Goal: Task Accomplishment & Management: Manage account settings

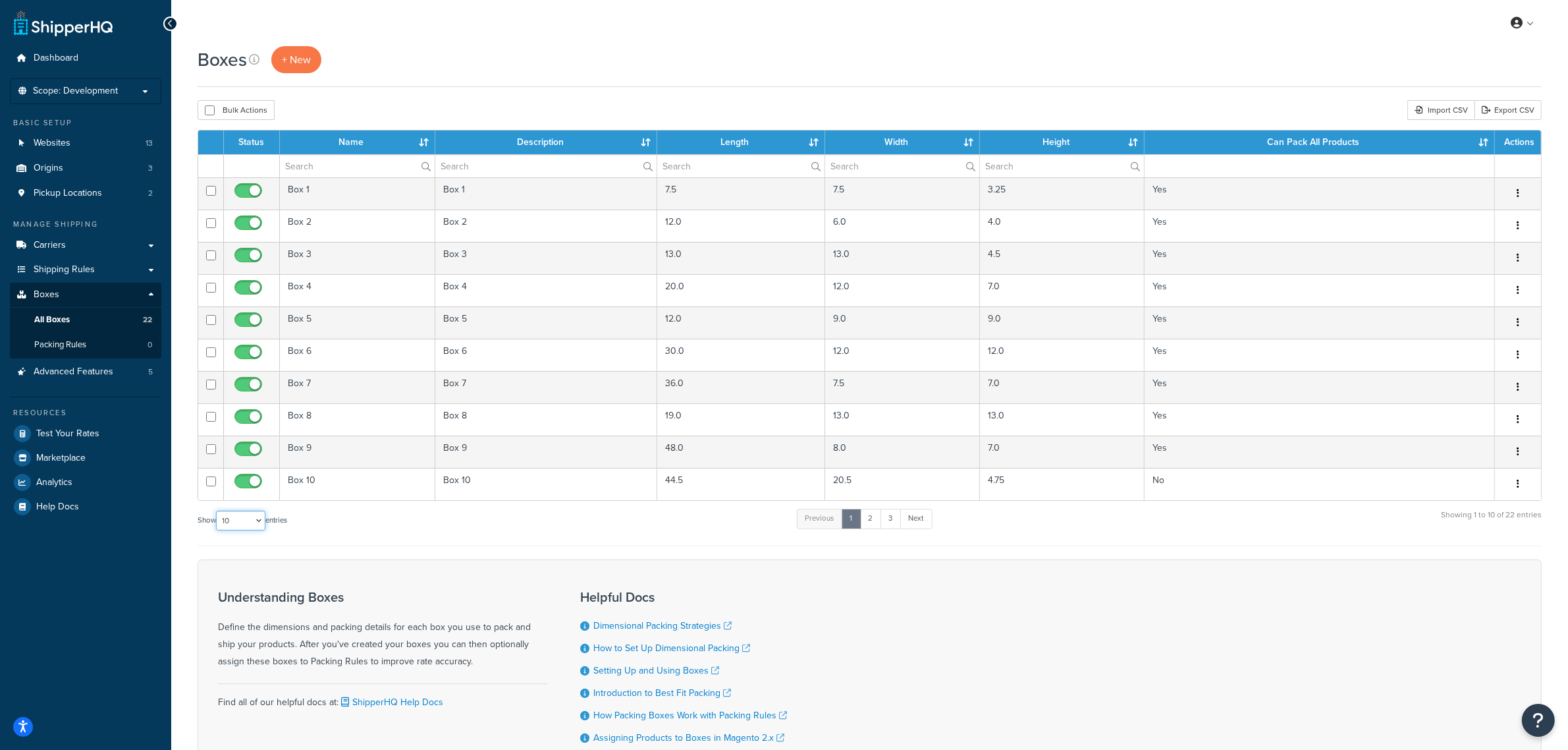
click at [251, 521] on select "10 15 25 50 100 1000" at bounding box center [240, 520] width 50 height 20
select select "50"
click at [217, 513] on select "10 15 25 50 100 1000" at bounding box center [240, 520] width 50 height 20
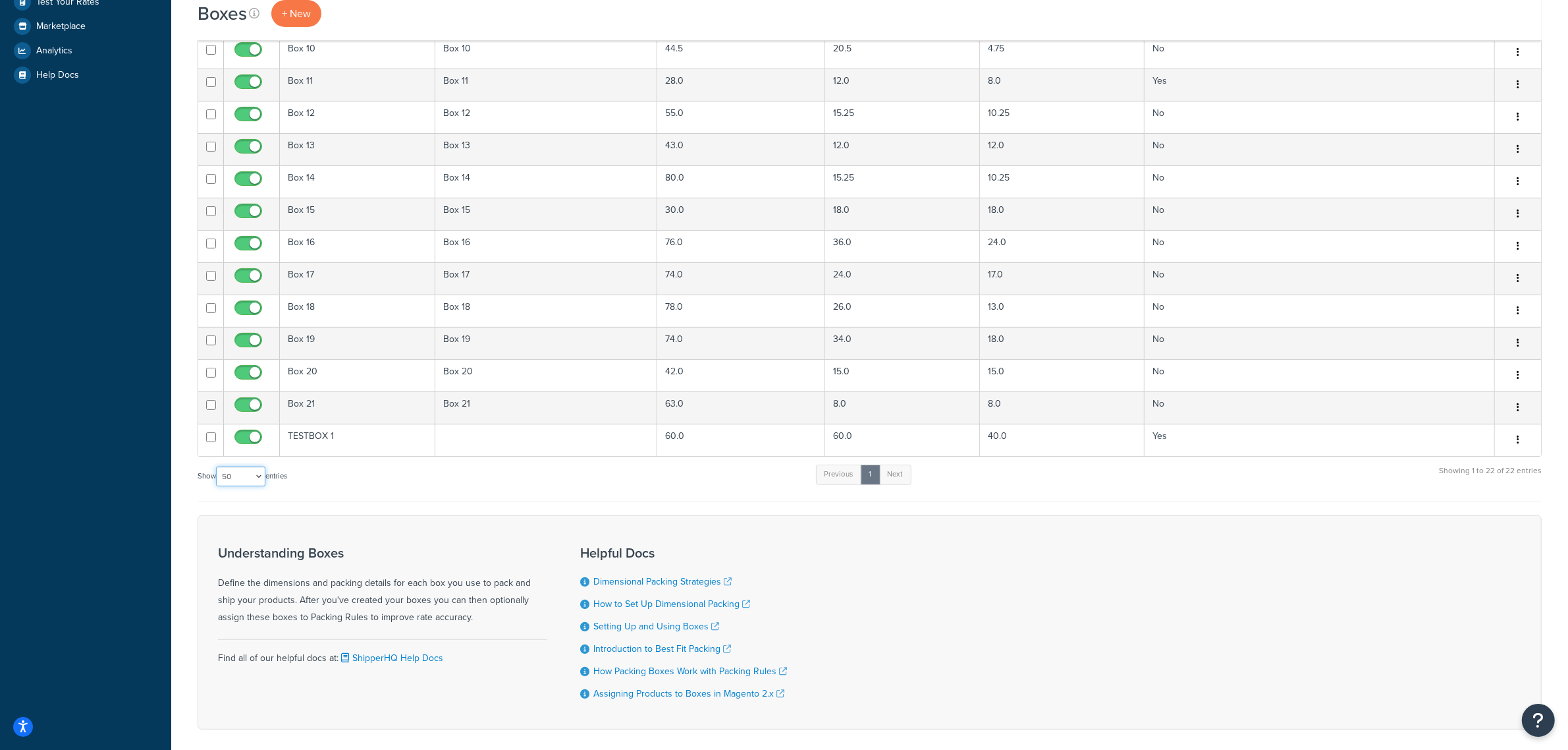
scroll to position [495, 0]
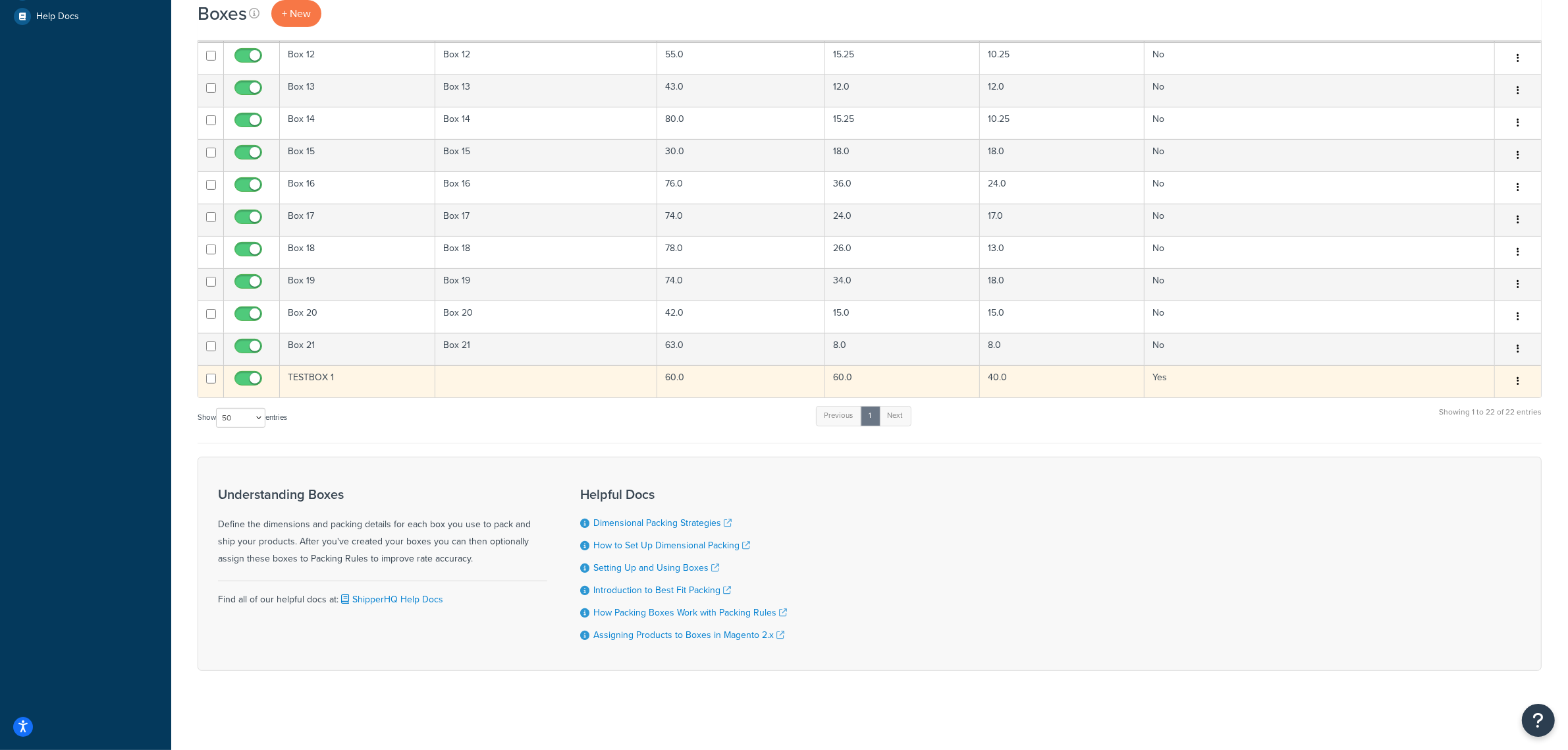
click at [734, 371] on td "60.0" at bounding box center [741, 381] width 167 height 33
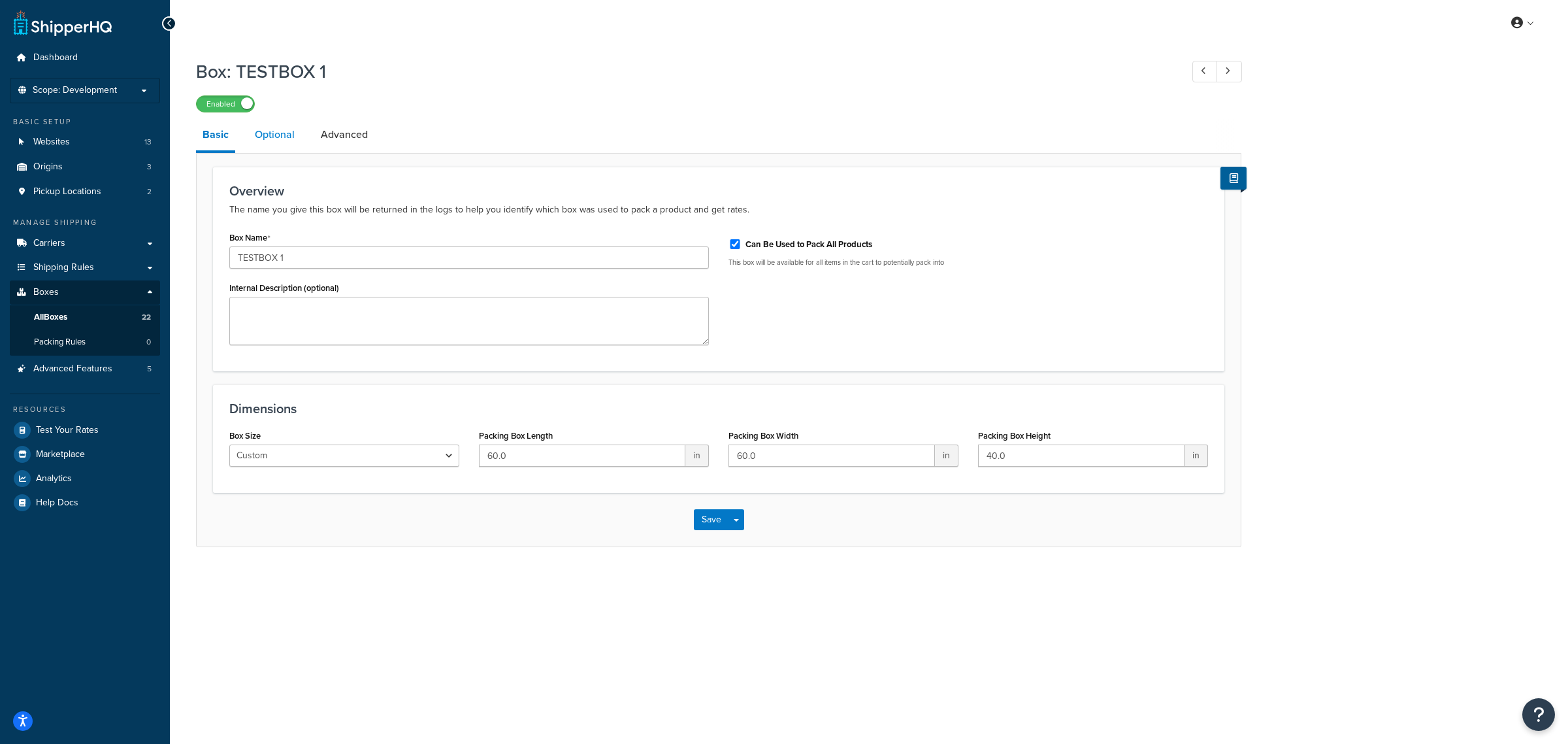
click at [281, 137] on link "Optional" at bounding box center [275, 135] width 53 height 32
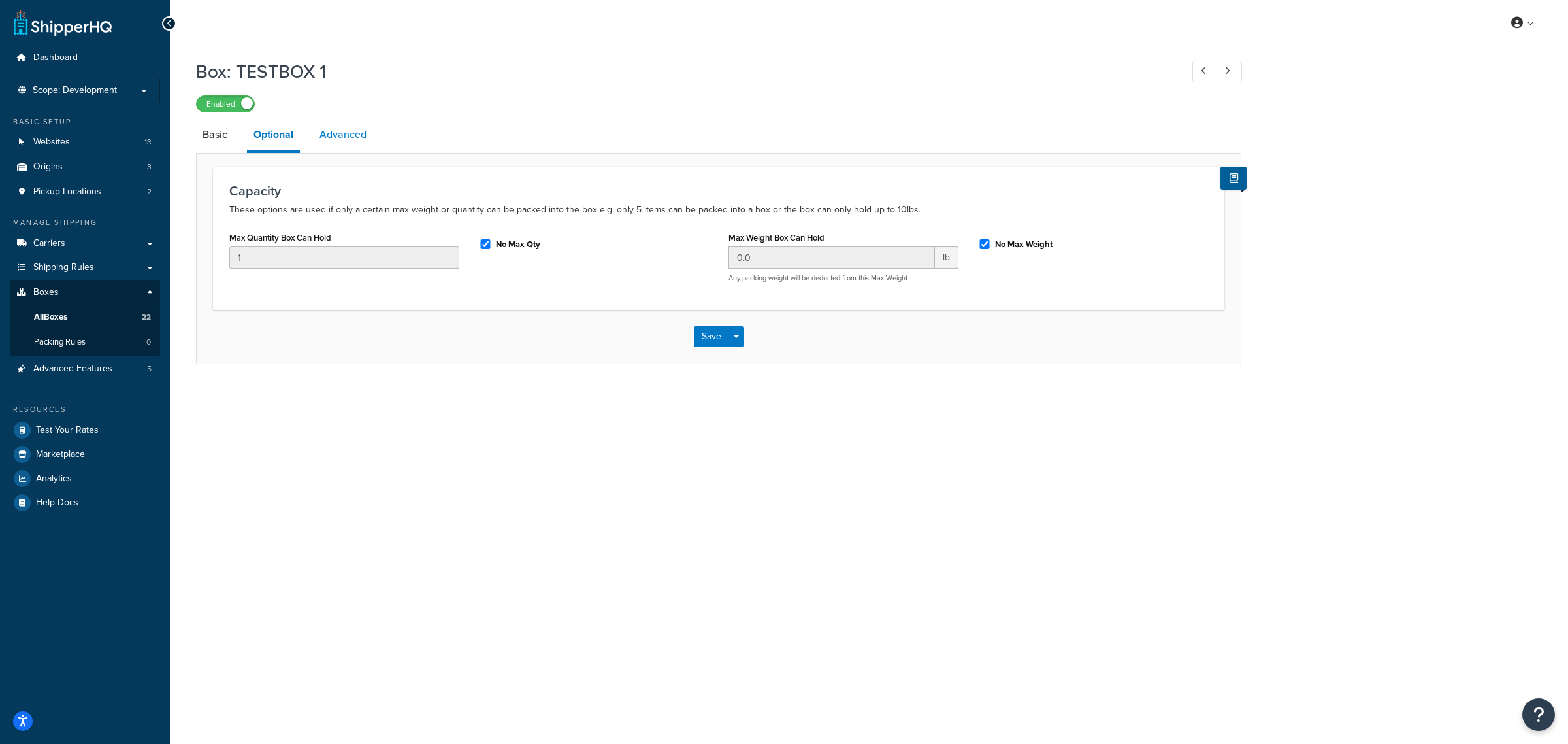
click at [332, 137] on link "Advanced" at bounding box center [343, 135] width 60 height 32
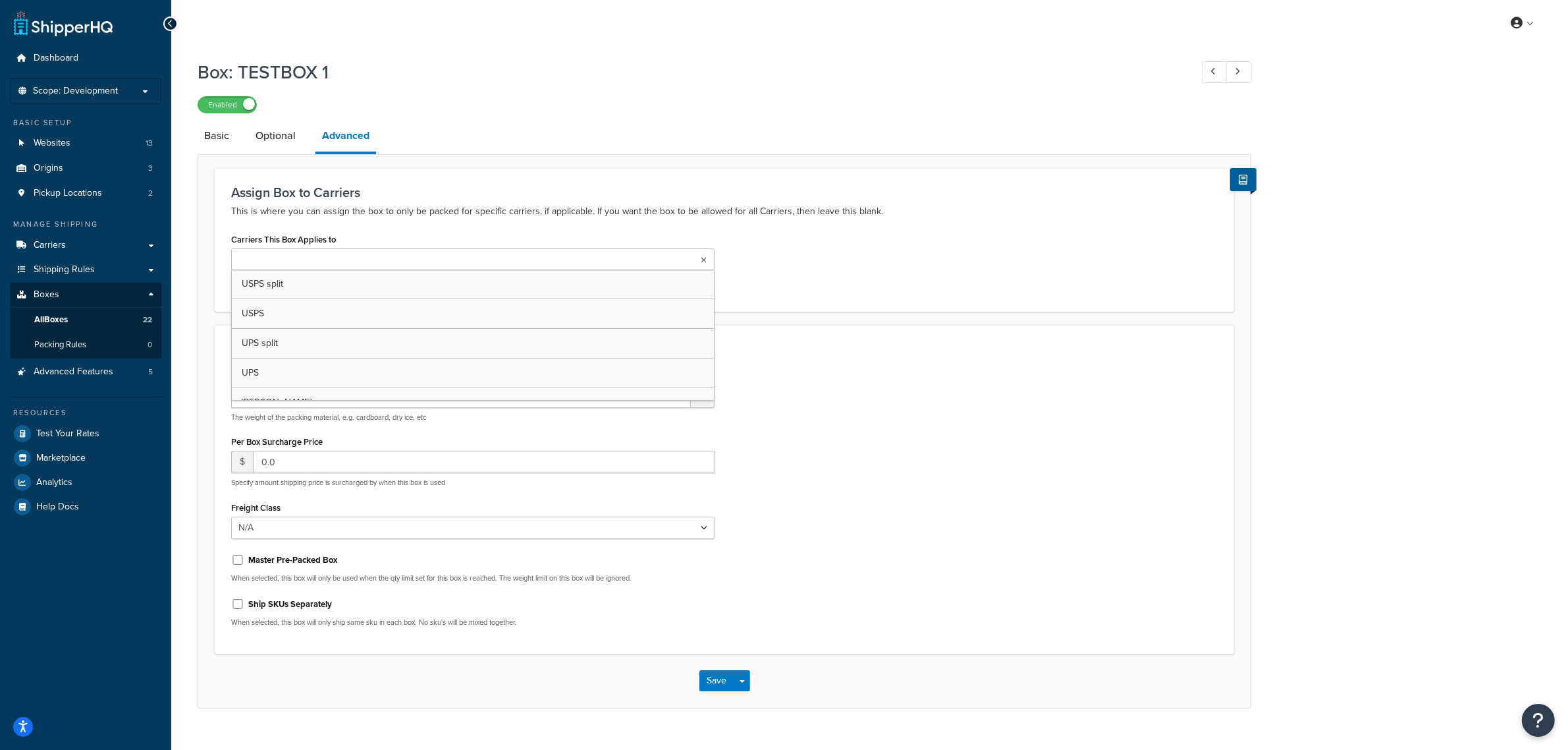
click at [702, 261] on icon at bounding box center [704, 260] width 6 height 8
click at [1074, 75] on h1 "Box: TESTBOX 1" at bounding box center [687, 72] width 980 height 26
click at [699, 264] on ul at bounding box center [473, 260] width 484 height 22
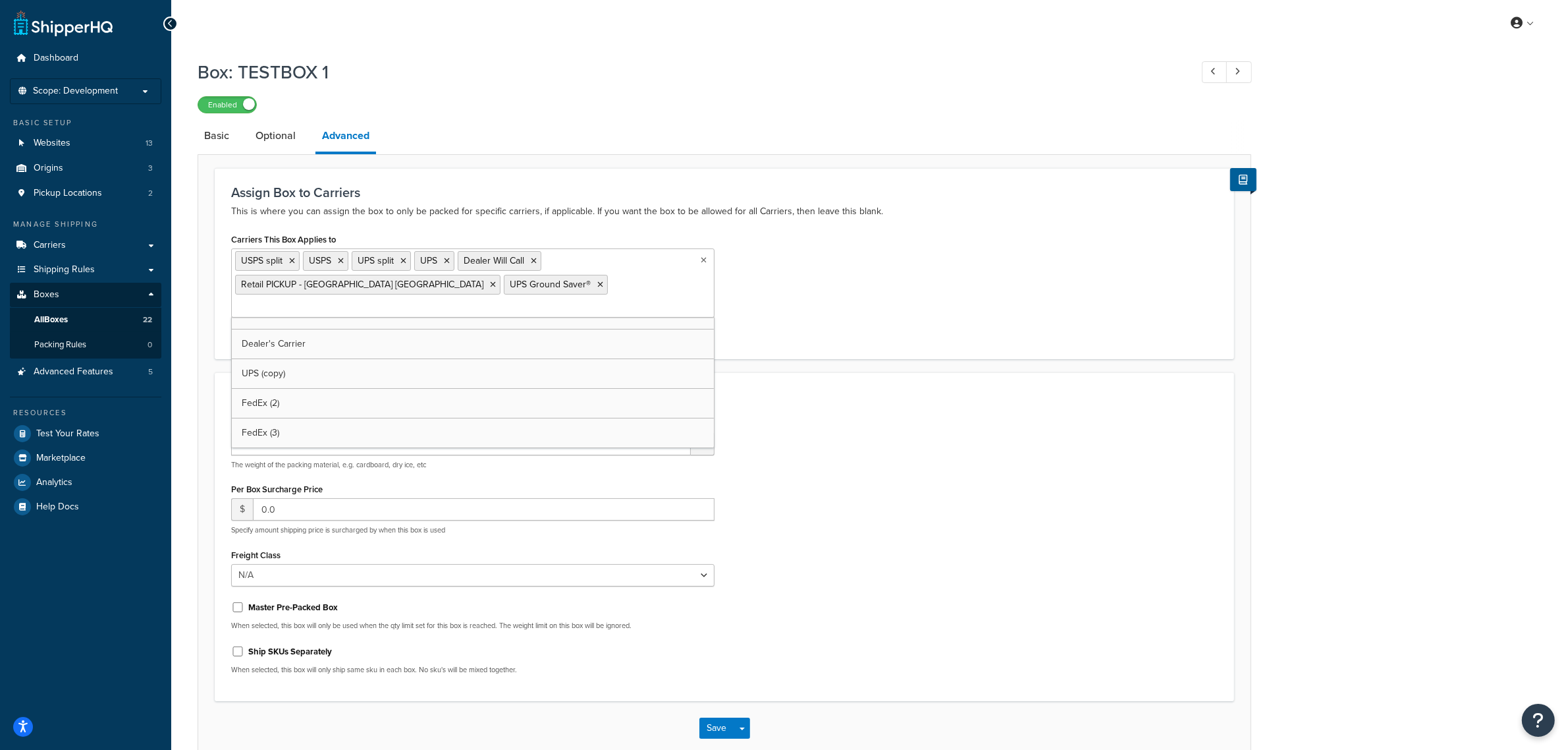
scroll to position [77, 0]
click at [784, 303] on div "Carriers This Box Applies to USPS split USPS UPS split UPS Dealer Will Call Ret…" at bounding box center [725, 285] width 1006 height 112
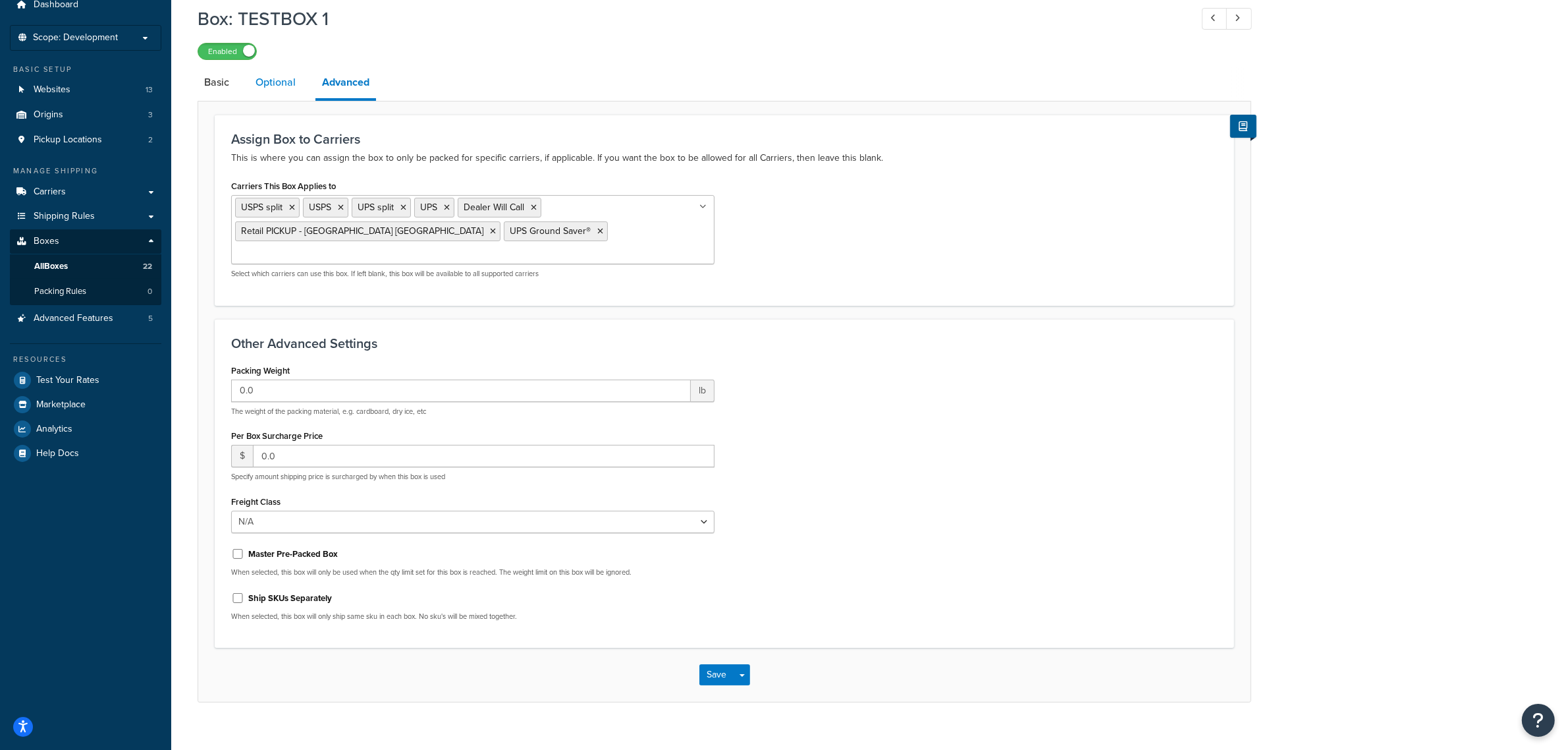
click at [291, 82] on link "Optional" at bounding box center [276, 82] width 54 height 32
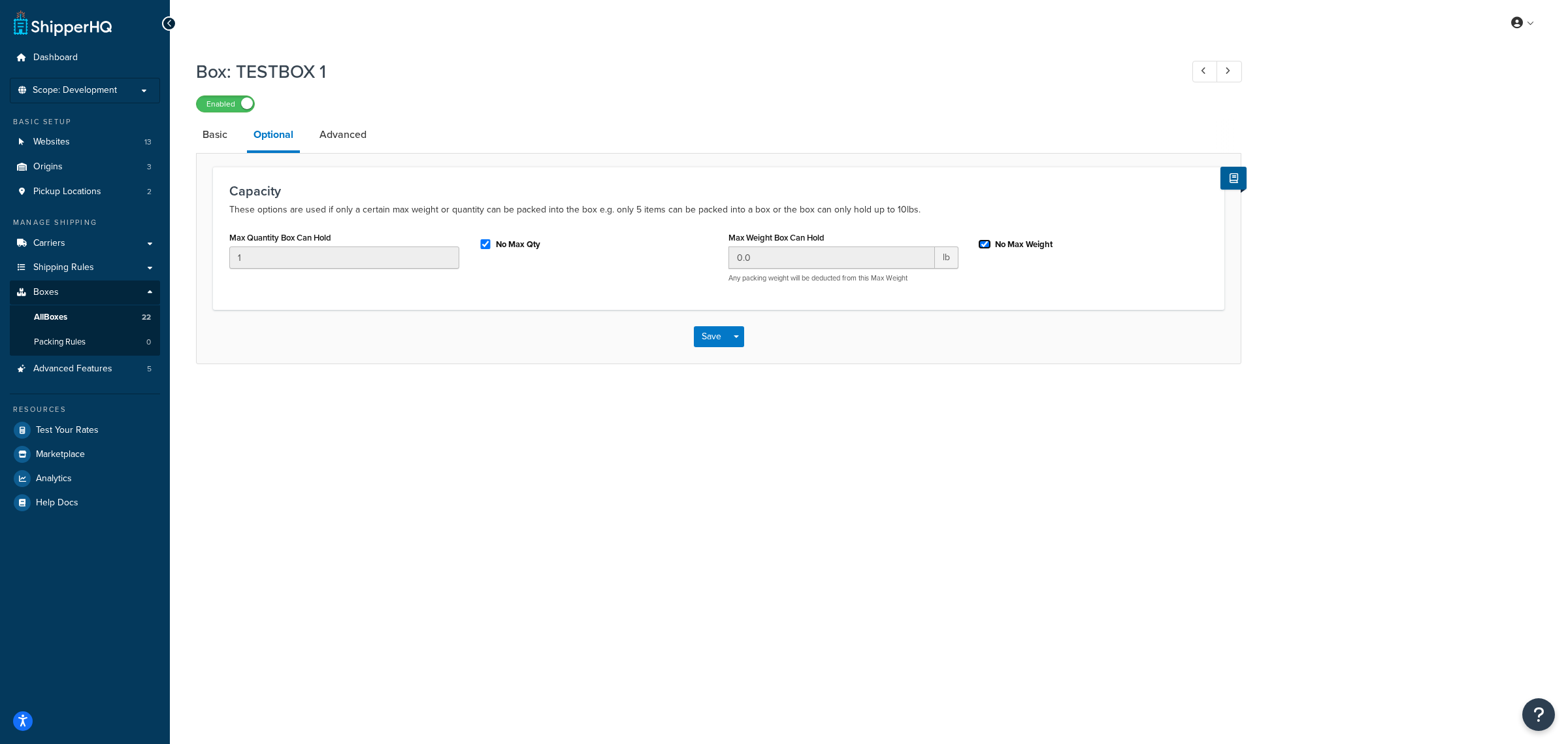
click at [983, 247] on input "No Max Weight" at bounding box center [984, 244] width 13 height 10
checkbox input "false"
click at [890, 259] on input "0.0" at bounding box center [831, 257] width 206 height 22
click at [713, 338] on button "Save" at bounding box center [711, 336] width 35 height 21
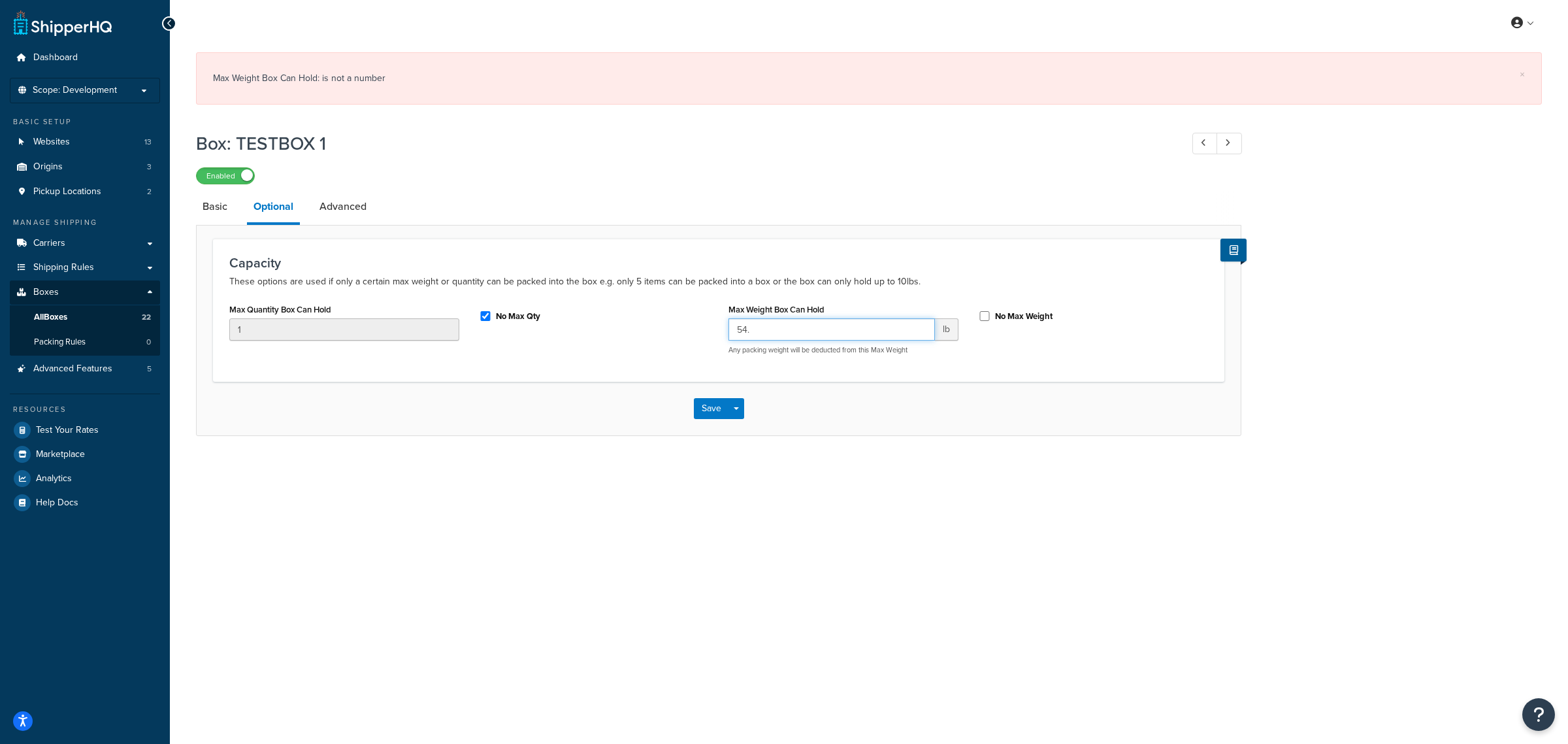
click at [765, 334] on input "54." at bounding box center [831, 329] width 206 height 22
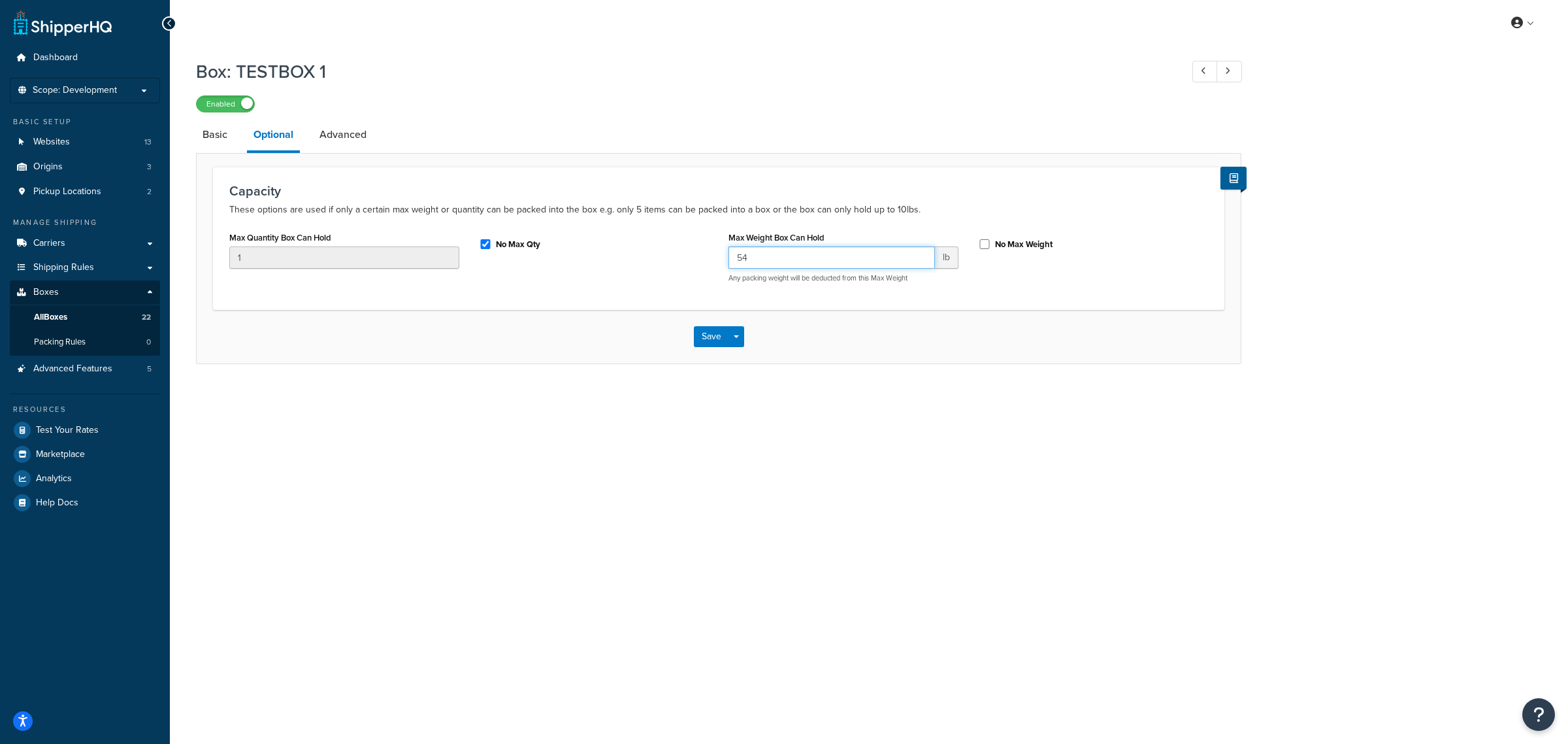
type input "54"
click at [812, 451] on div "My Profile Billing Global Settings Contact Us Logout Box: TESTBOX 1 Enabled Bas…" at bounding box center [868, 372] width 1398 height 744
click at [712, 344] on button "Save" at bounding box center [711, 336] width 35 height 21
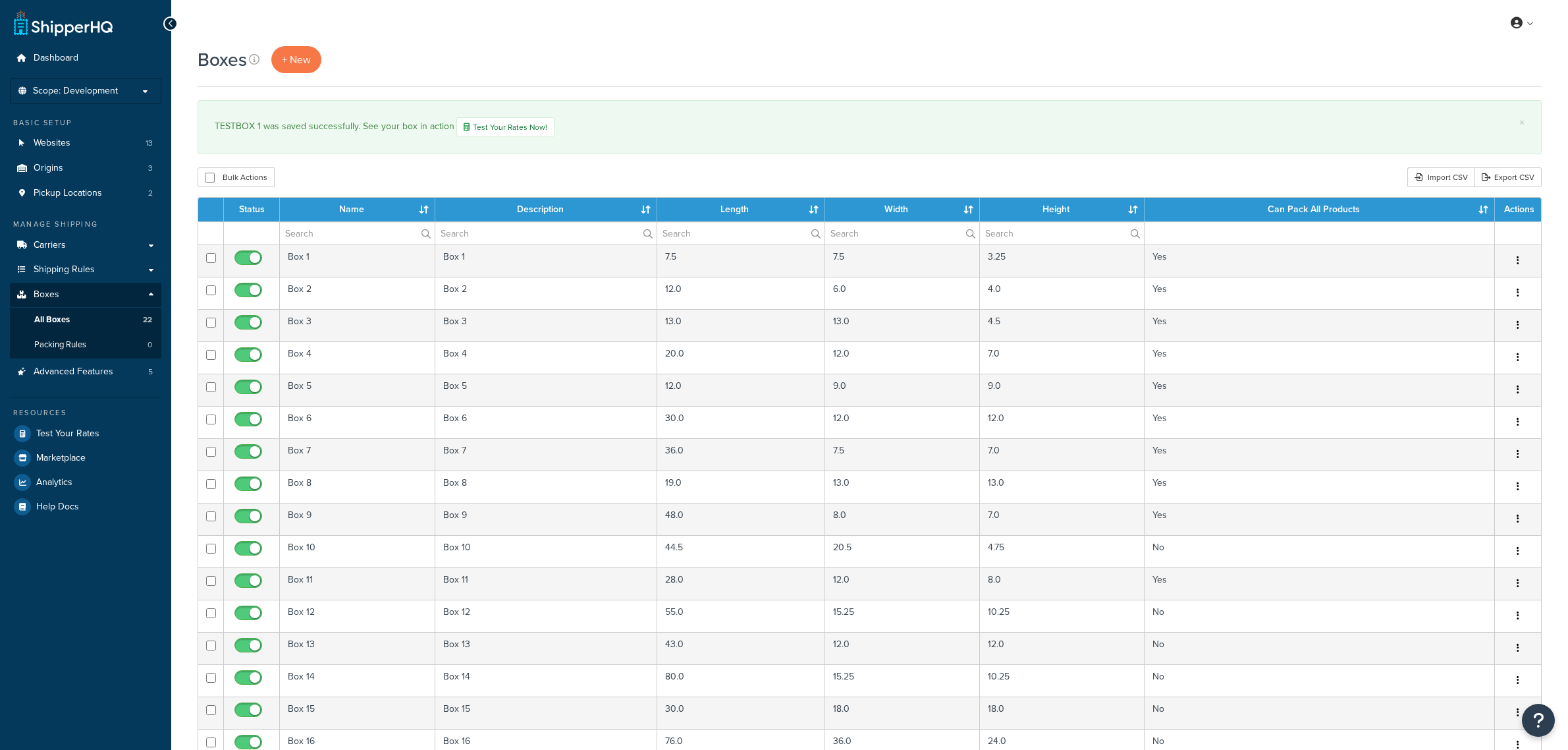
select select "50"
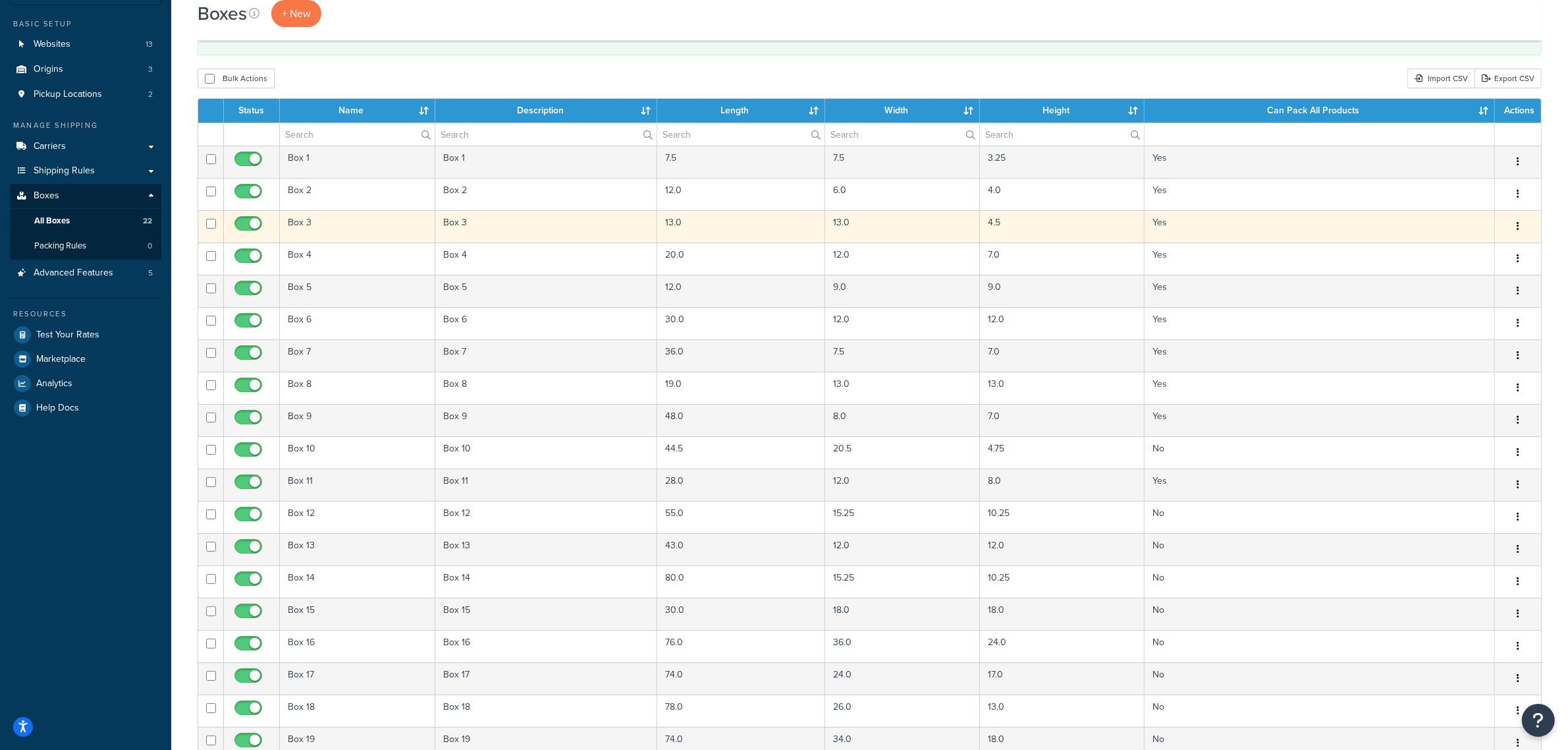
scroll to position [329, 0]
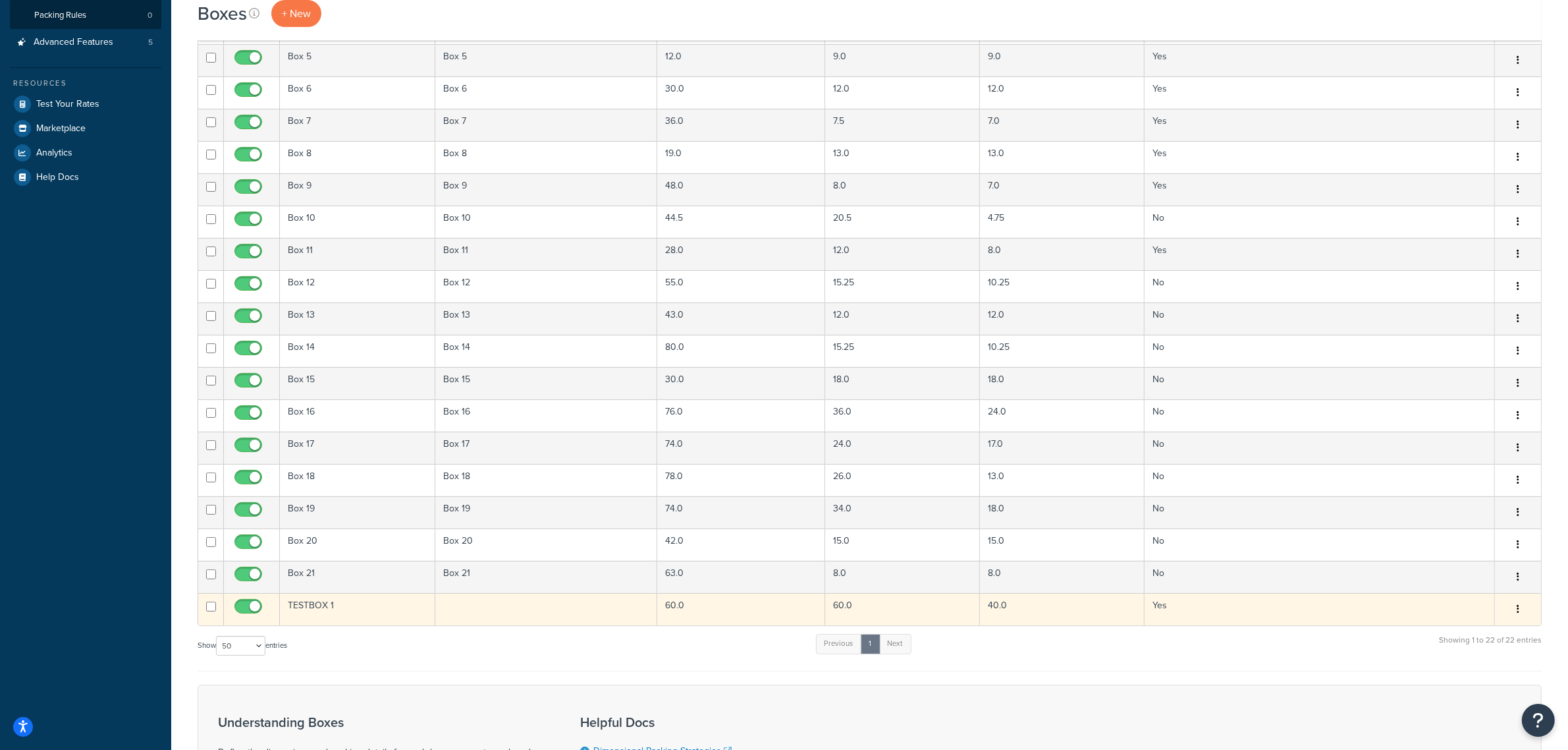
click at [594, 622] on td at bounding box center [546, 609] width 222 height 33
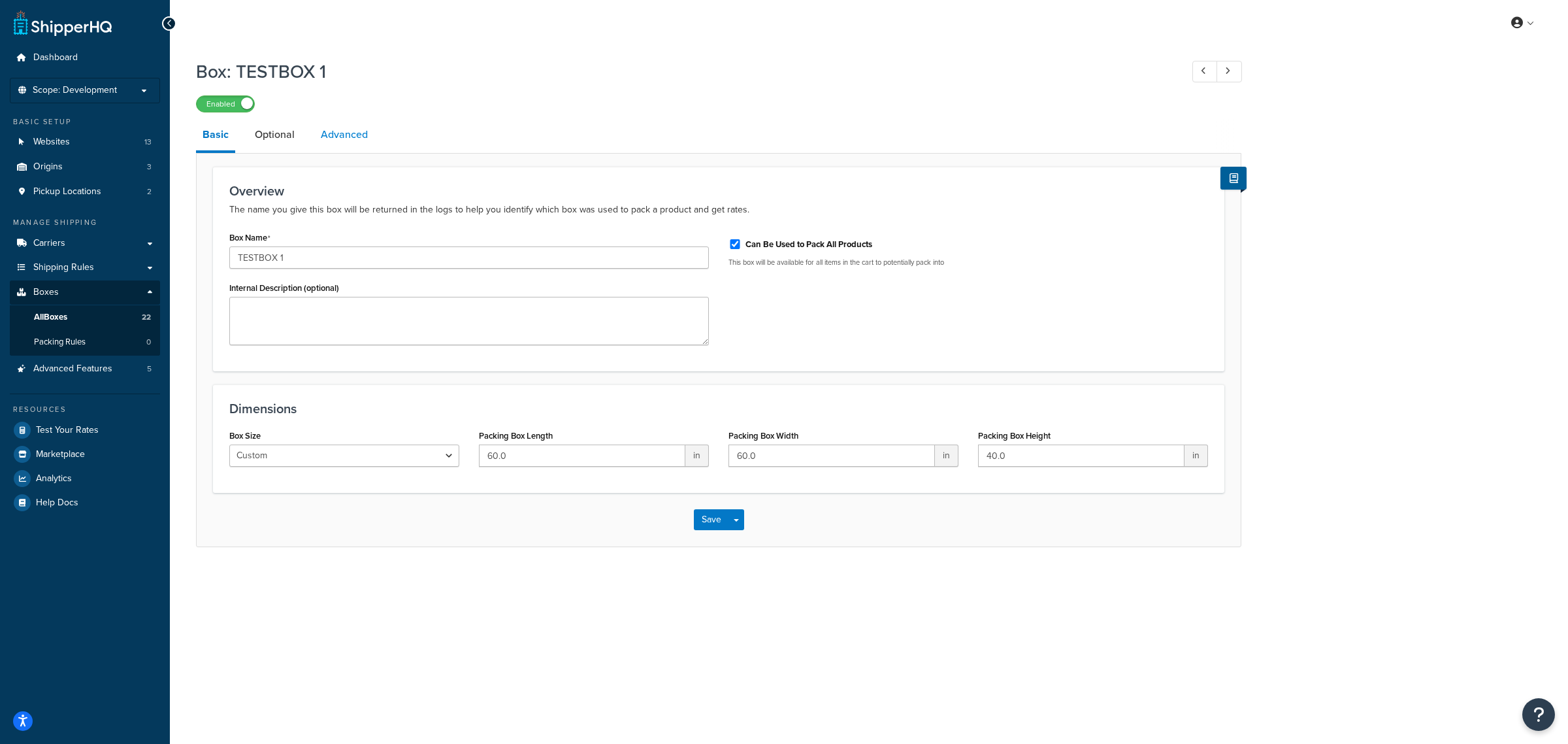
click at [330, 144] on link "Advanced" at bounding box center [344, 135] width 60 height 32
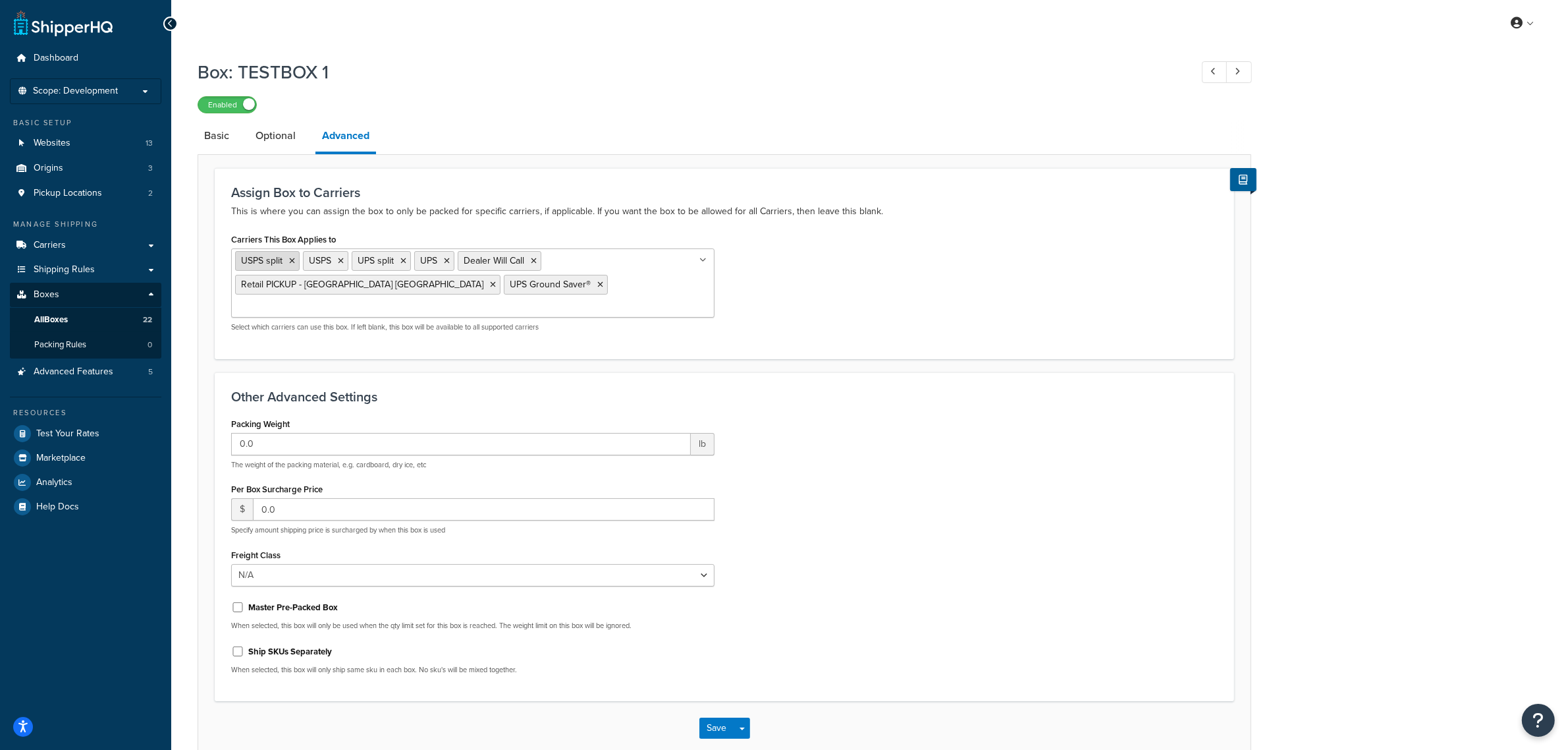
click at [294, 261] on icon at bounding box center [292, 261] width 6 height 8
click at [273, 261] on icon at bounding box center [273, 261] width 6 height 8
click at [287, 261] on icon at bounding box center [287, 261] width 6 height 8
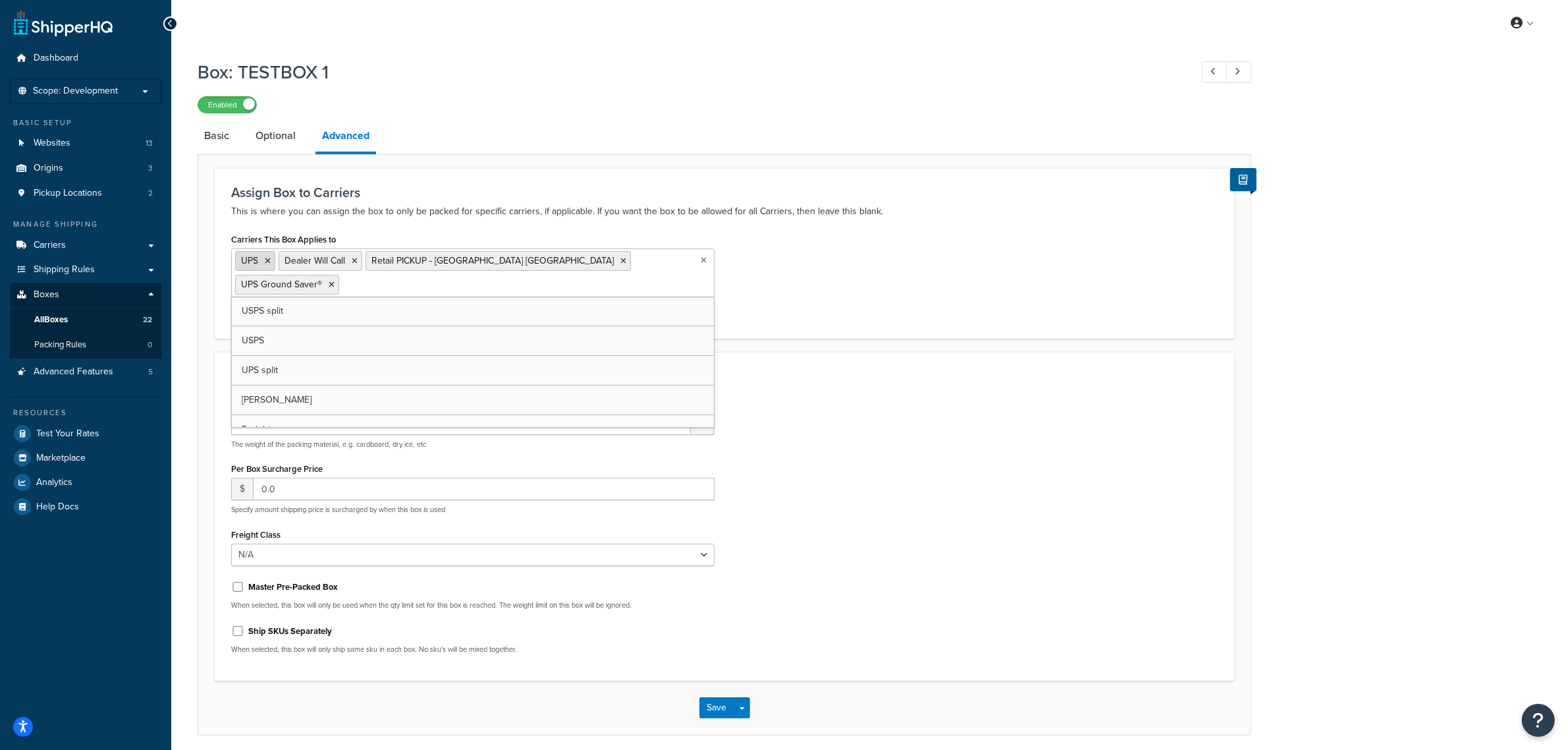
click at [269, 262] on icon at bounding box center [268, 261] width 6 height 8
click at [312, 265] on icon at bounding box center [311, 261] width 6 height 8
click at [490, 265] on icon at bounding box center [493, 261] width 6 height 8
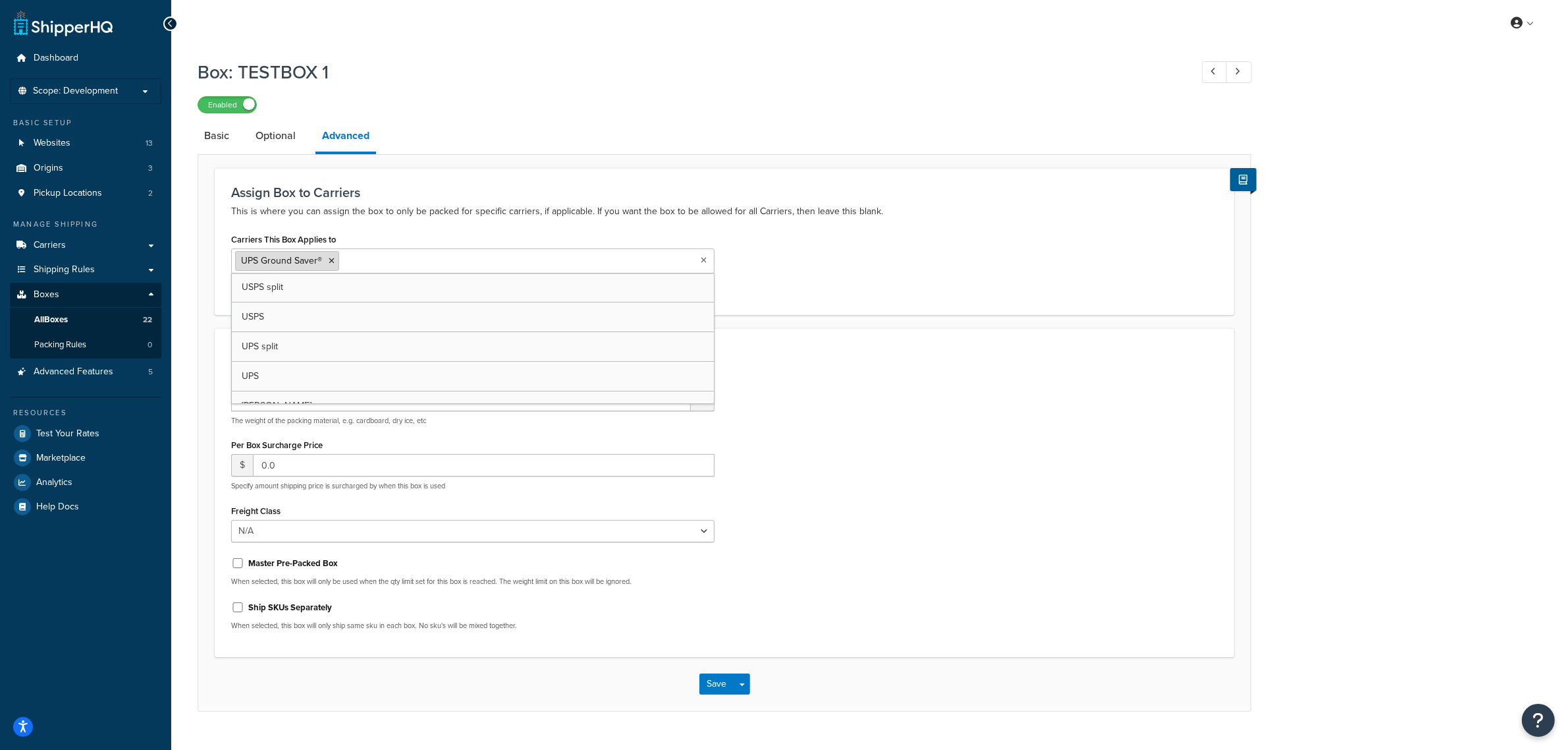
click at [329, 260] on icon at bounding box center [331, 261] width 6 height 8
click at [712, 689] on button "Save" at bounding box center [717, 680] width 35 height 21
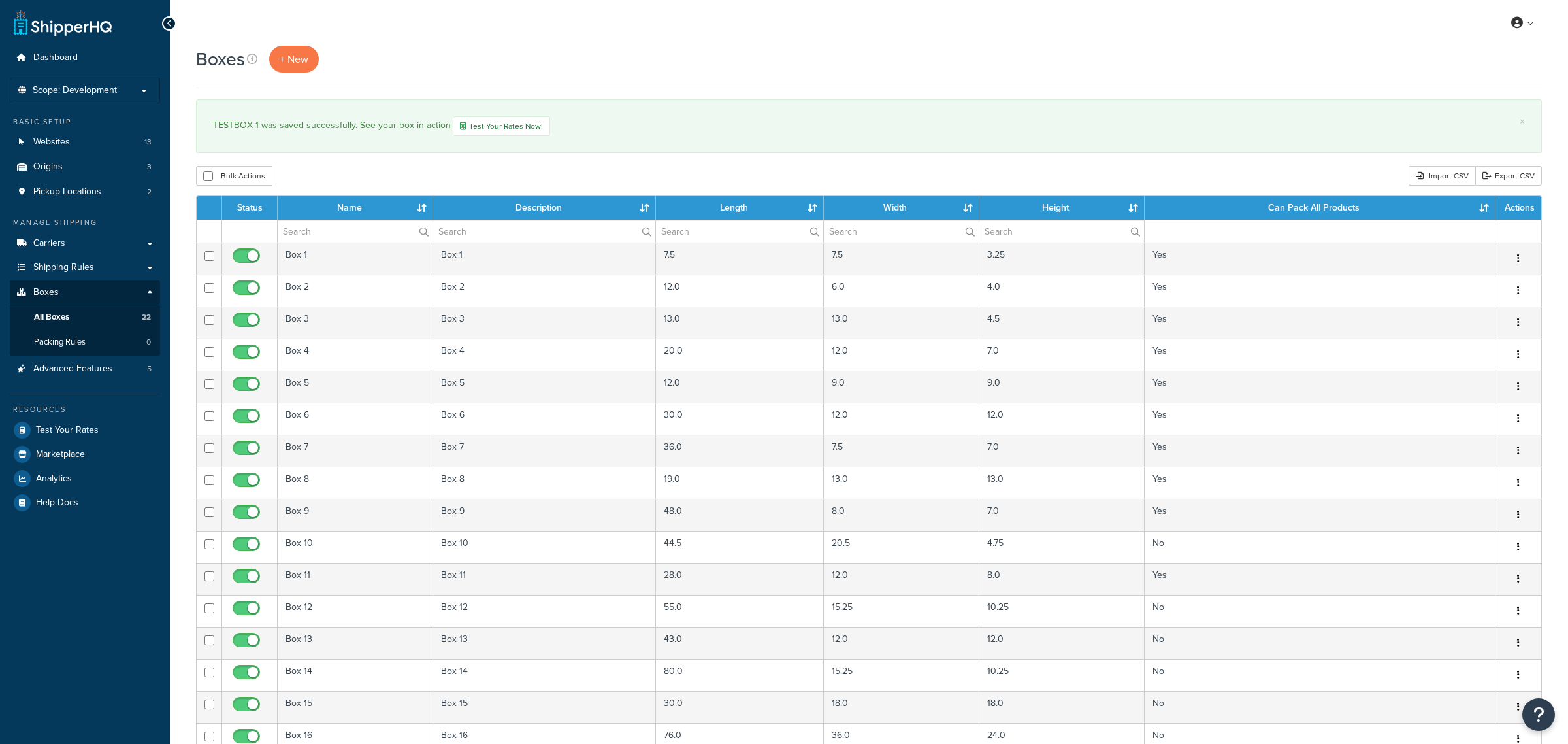
select select "50"
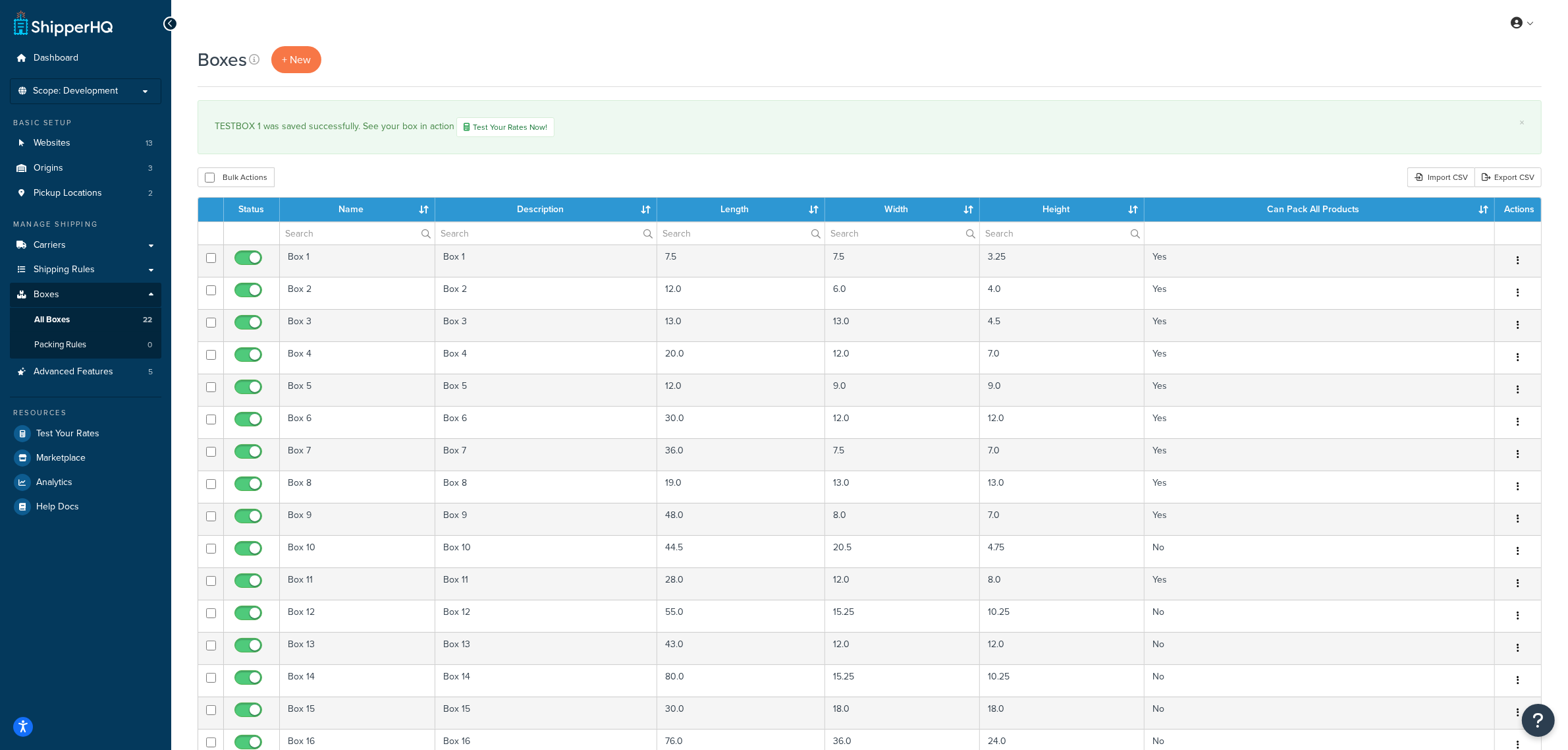
scroll to position [412, 0]
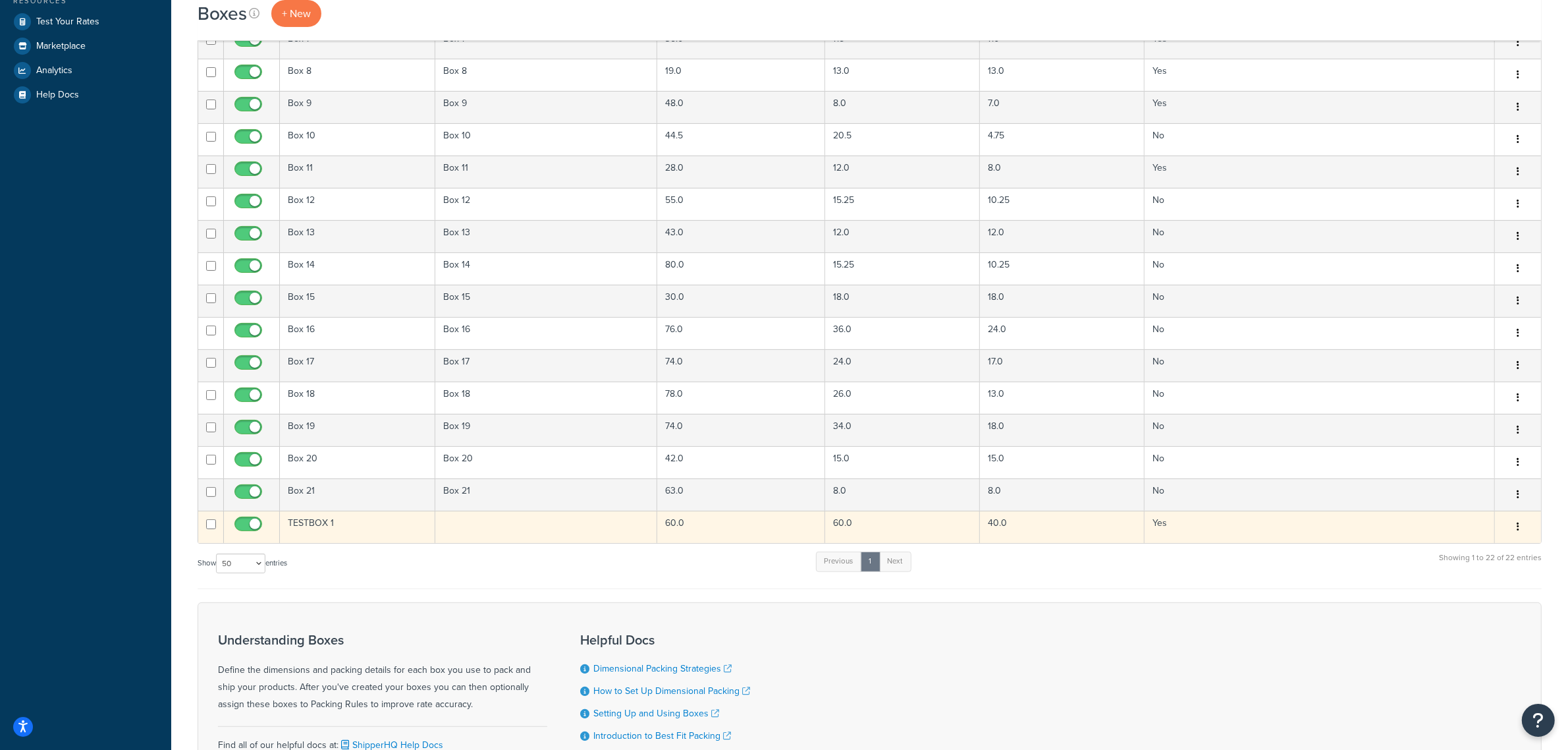
click at [577, 529] on td at bounding box center [546, 527] width 222 height 33
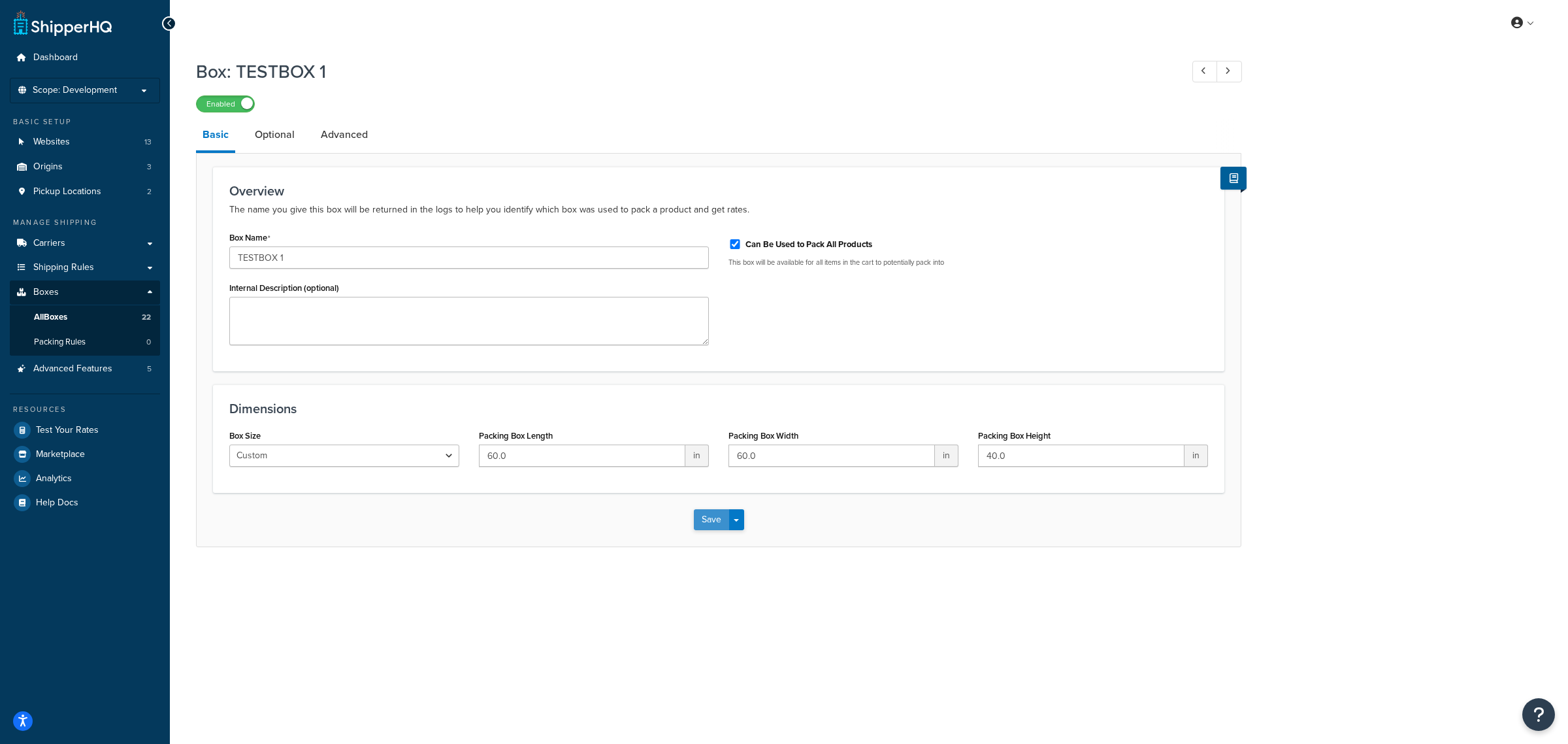
click at [700, 525] on button "Save" at bounding box center [711, 520] width 35 height 21
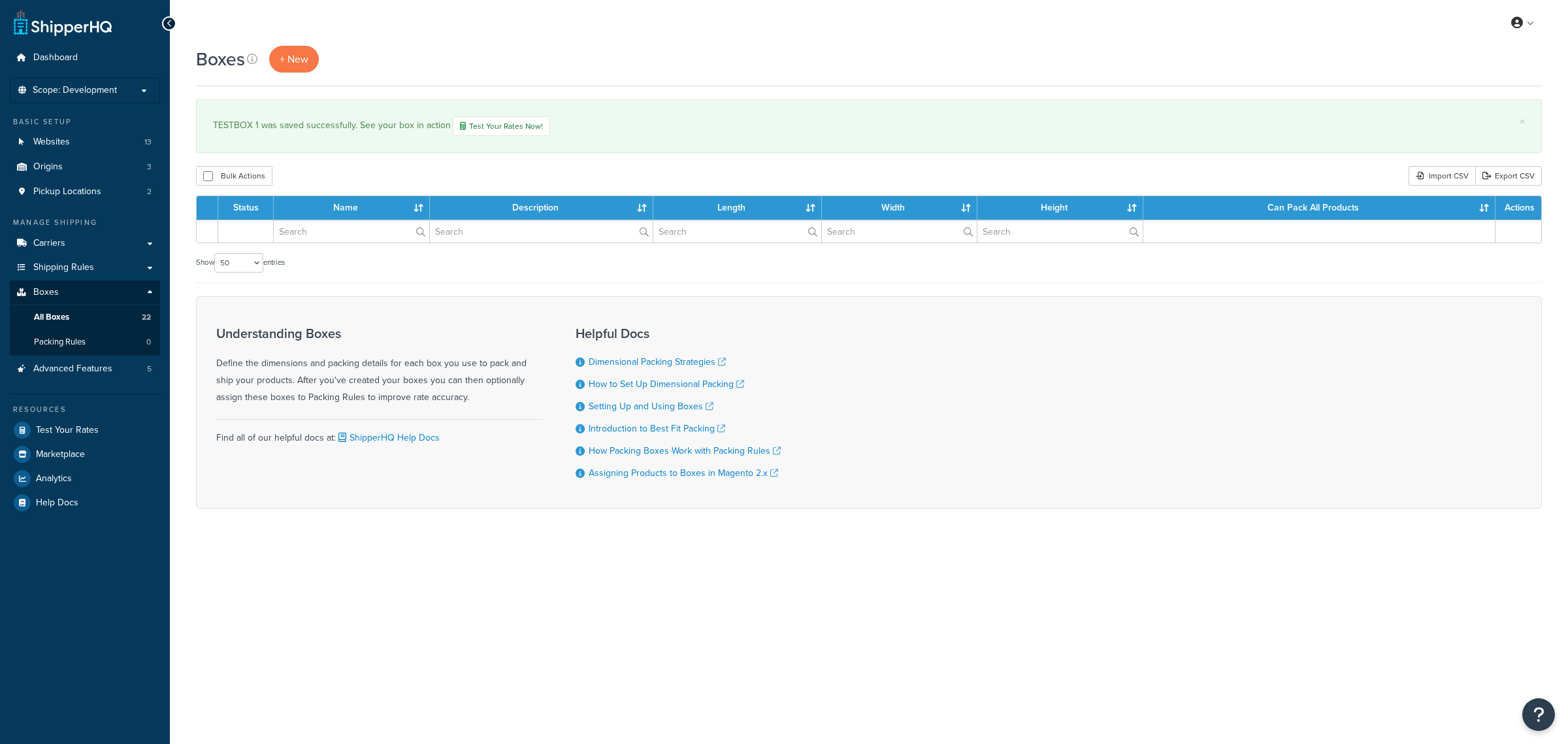
select select "50"
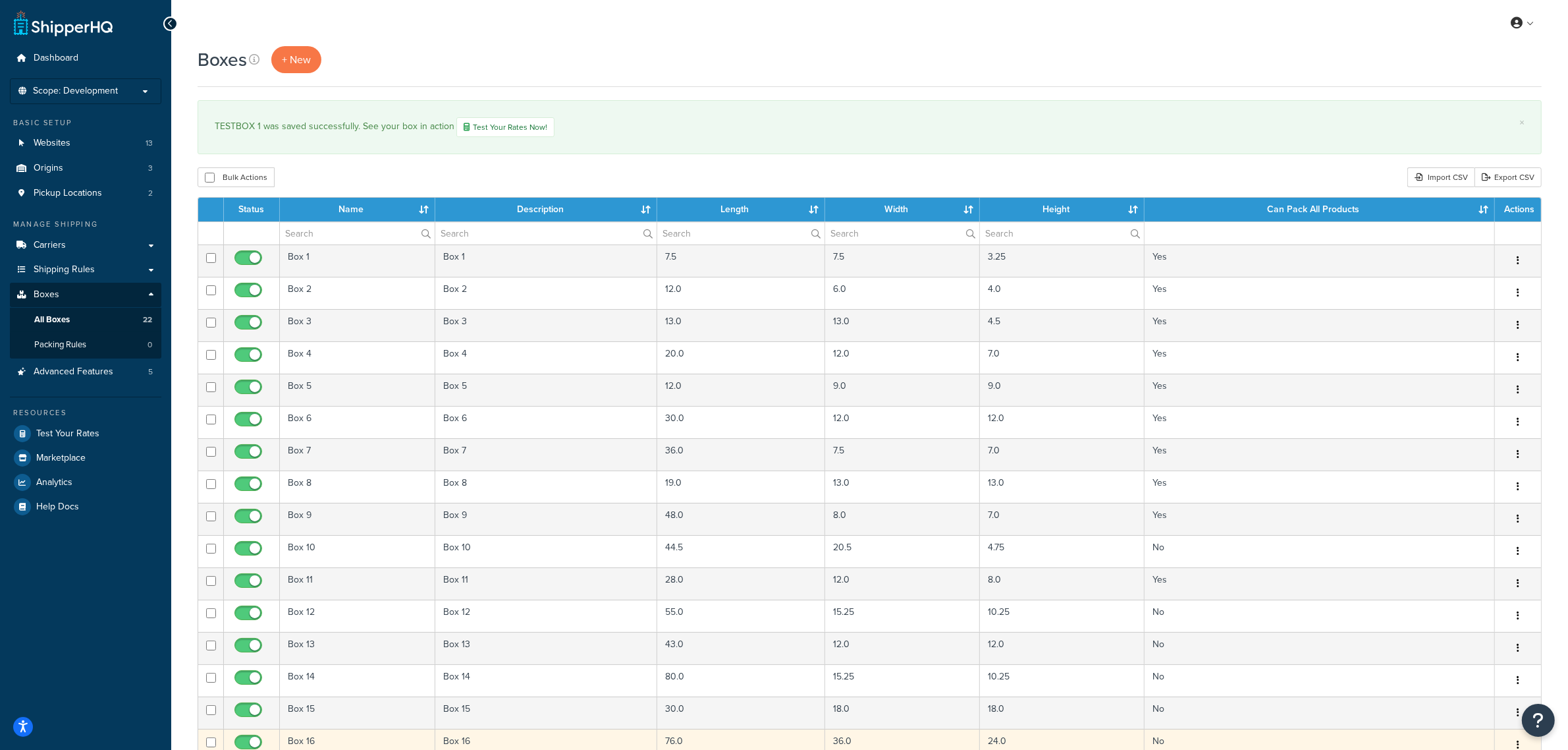
scroll to position [412, 0]
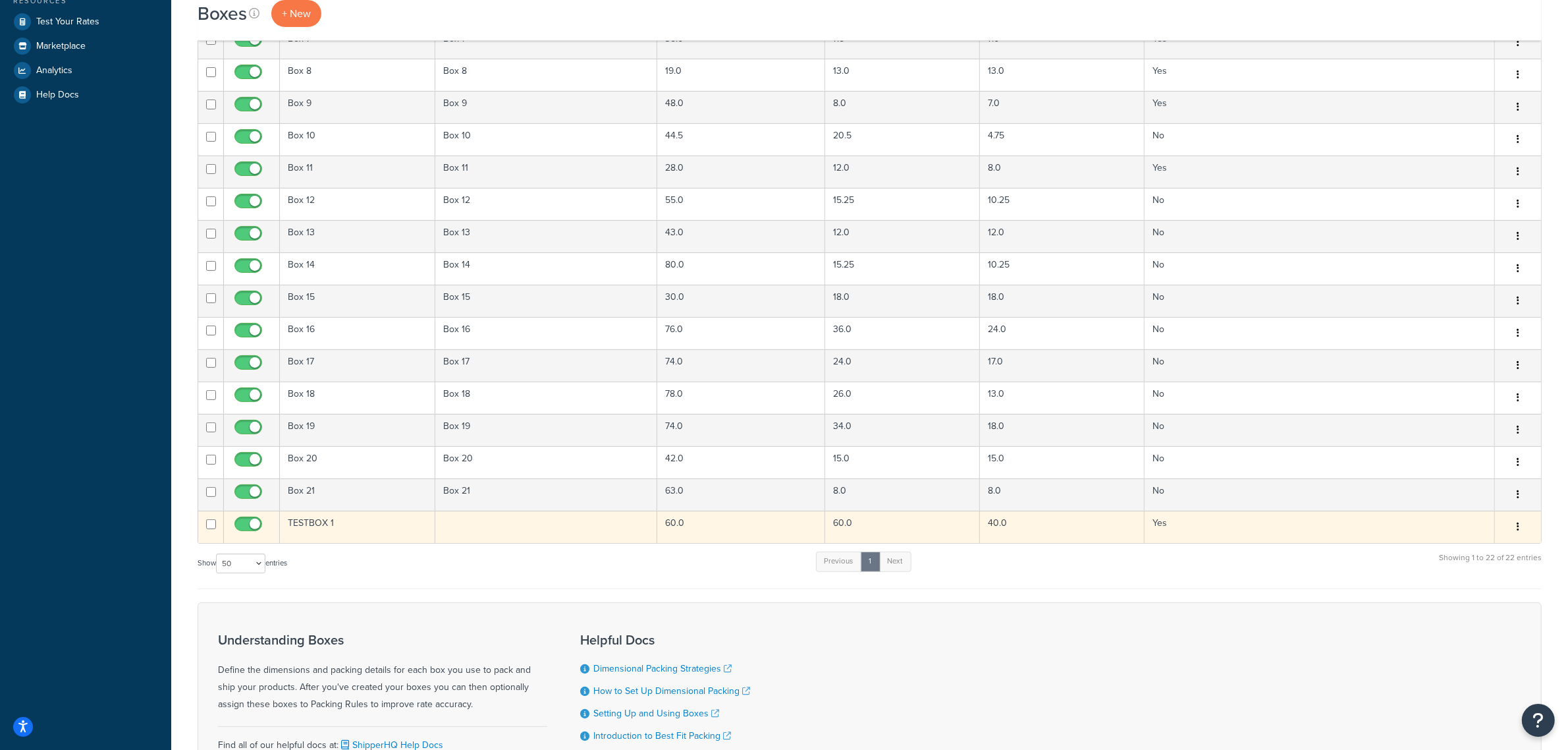
click at [561, 535] on td at bounding box center [546, 527] width 222 height 33
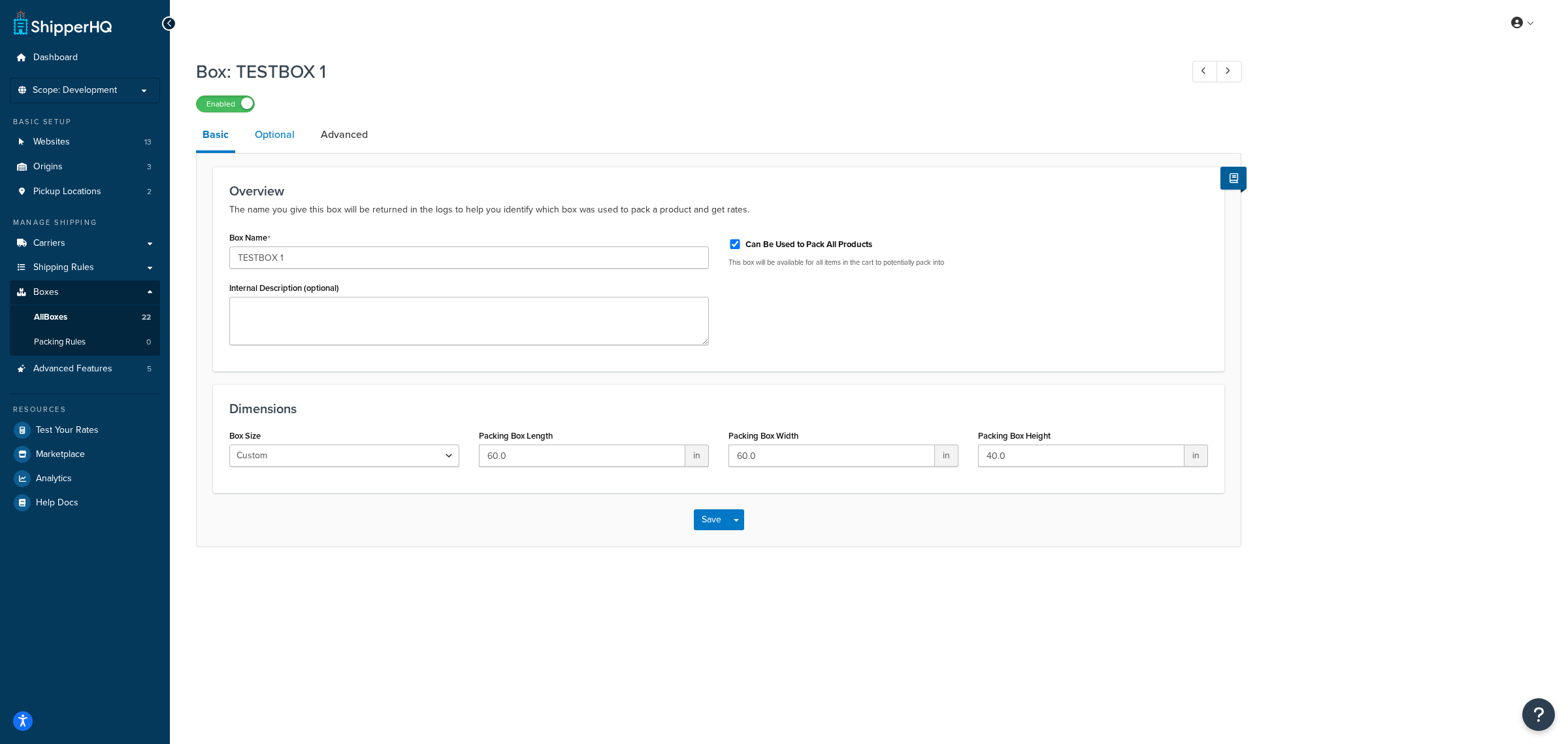
click at [291, 146] on link "Optional" at bounding box center [275, 135] width 53 height 32
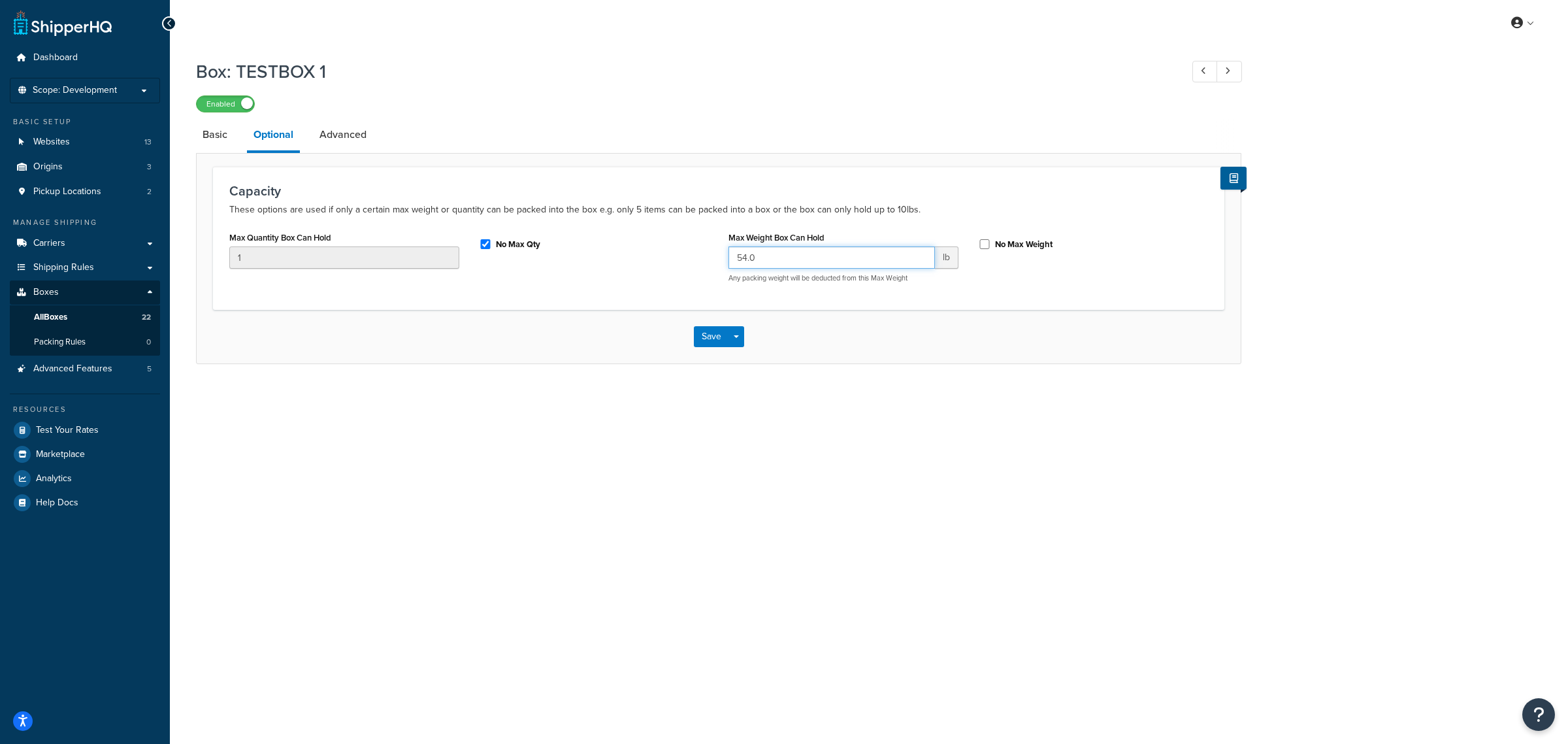
click at [787, 260] on input "54.0" at bounding box center [831, 257] width 206 height 22
drag, startPoint x: 787, startPoint y: 260, endPoint x: 721, endPoint y: 255, distance: 66.2
click at [721, 255] on div "Max Weight Box Can Hold 54.0 lb Any packing weight will be deducted from this M…" at bounding box center [843, 260] width 249 height 65
type input "60"
click at [713, 334] on button "Save" at bounding box center [711, 336] width 35 height 21
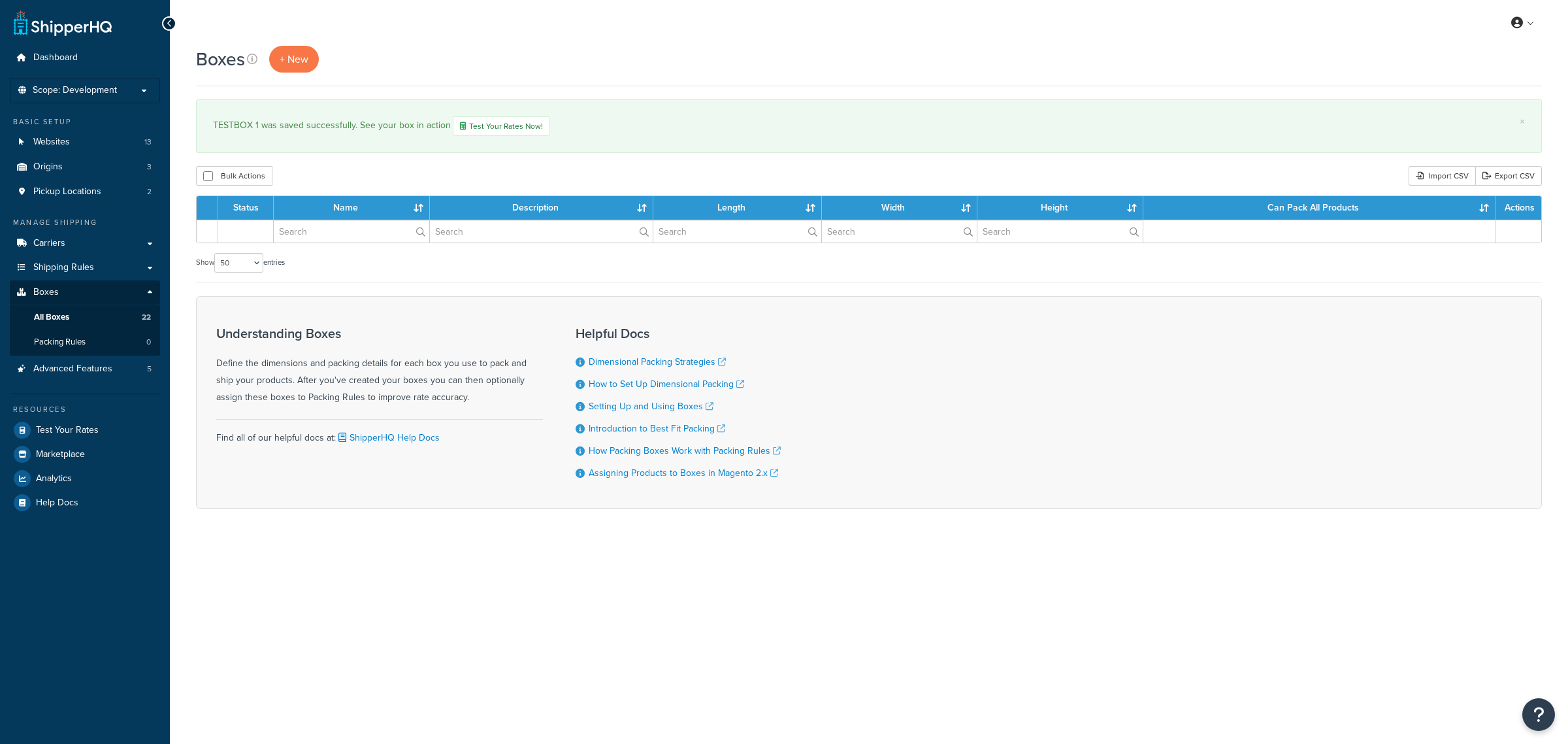
select select "50"
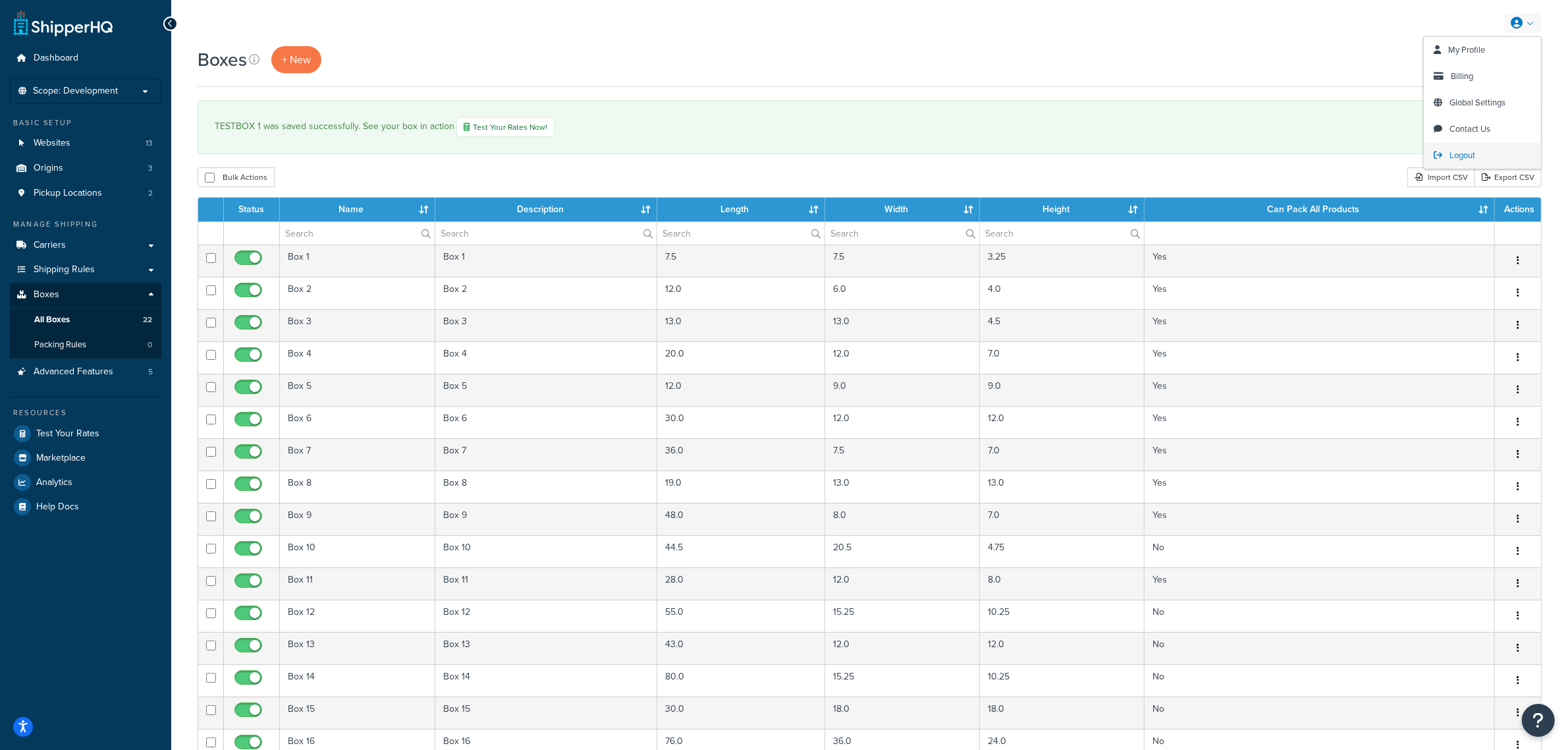
click at [1473, 146] on link "Logout" at bounding box center [1482, 155] width 117 height 26
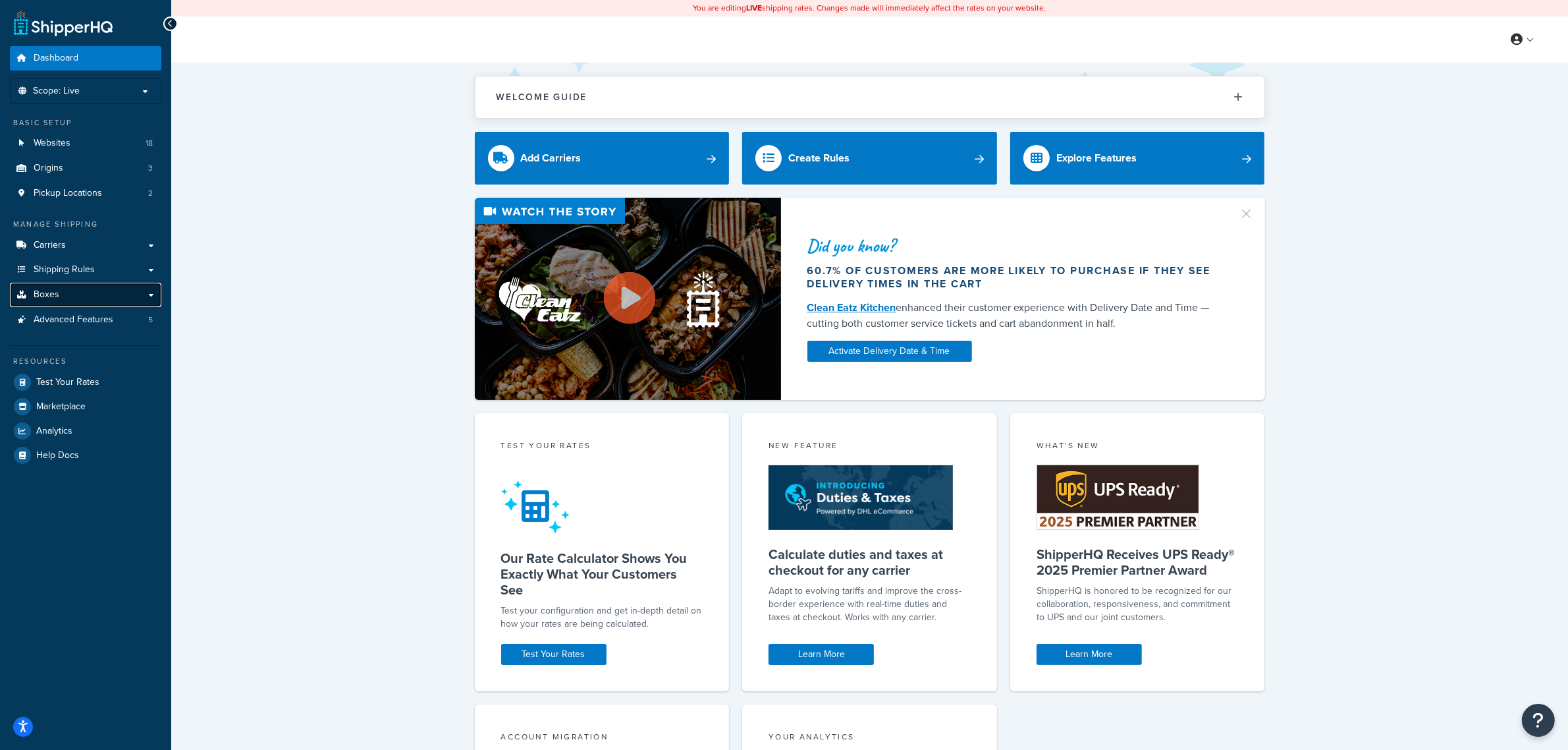
click at [48, 291] on span "Boxes" at bounding box center [46, 295] width 26 height 11
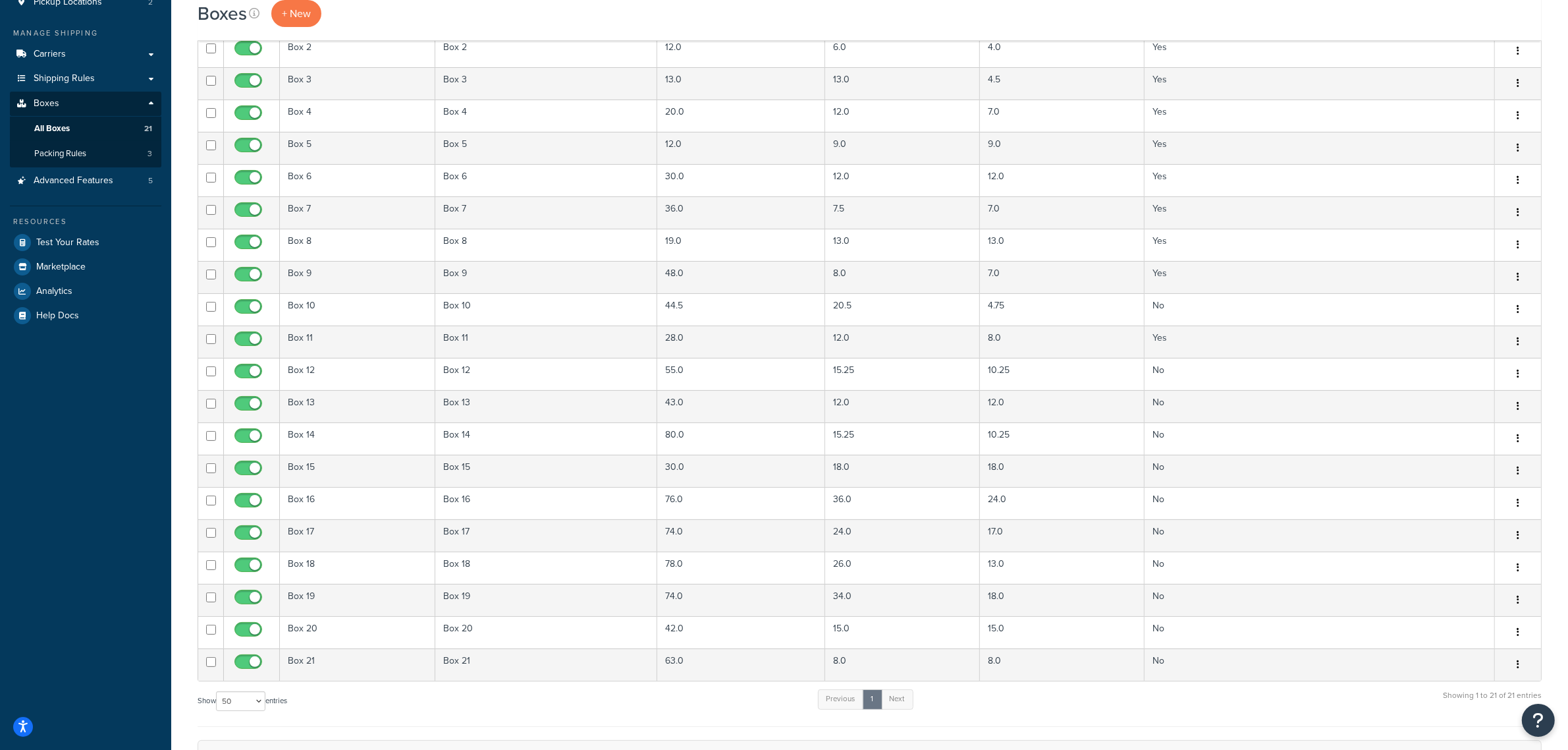
scroll to position [412, 0]
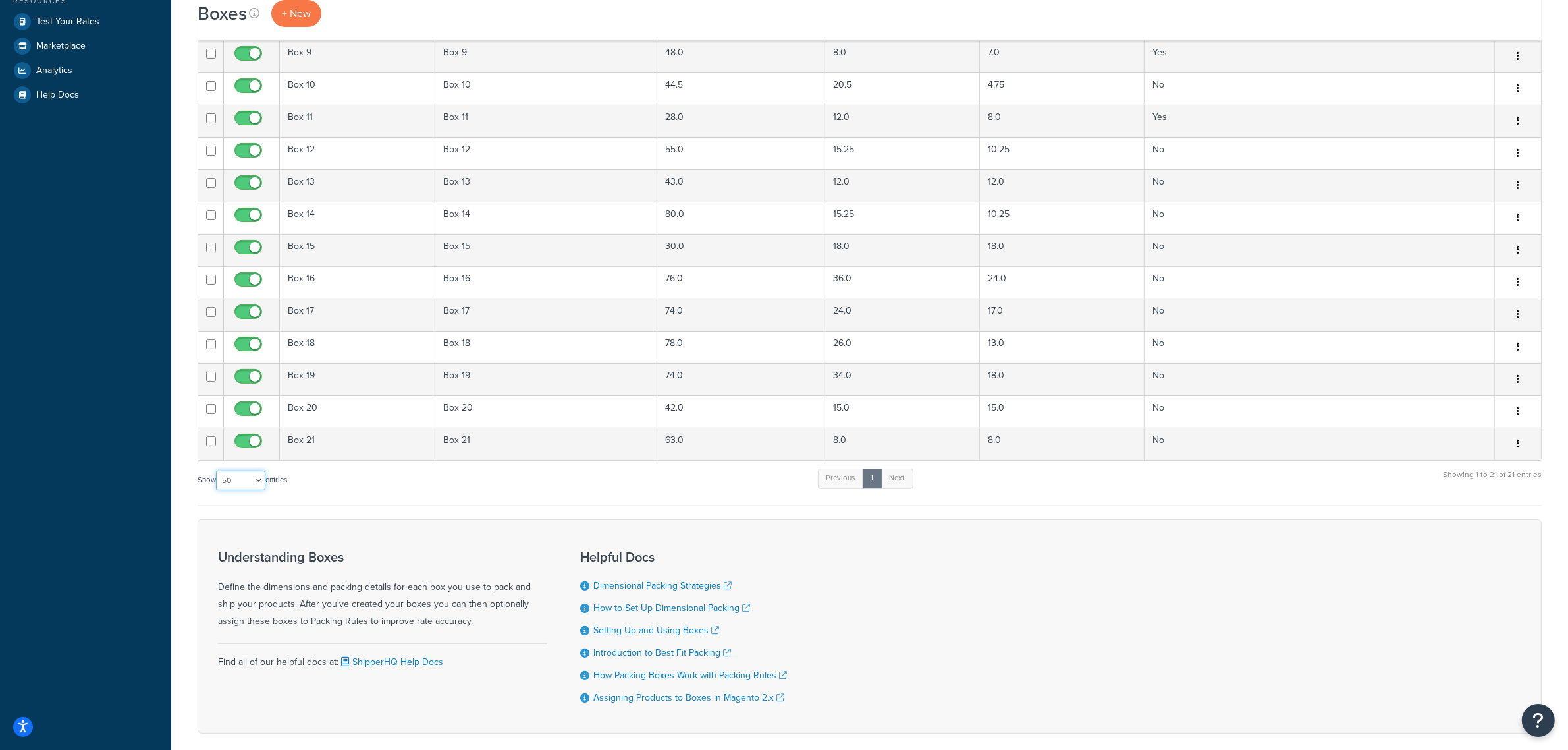
click at [247, 490] on select "10 15 25 50 100 1000" at bounding box center [240, 480] width 50 height 20
click at [217, 474] on select "10 15 25 50 100 1000" at bounding box center [240, 480] width 50 height 20
click at [244, 486] on select "10 15 25 50 100 1000" at bounding box center [240, 480] width 50 height 20
select select "100"
click at [217, 474] on select "10 15 25 50 100 1000" at bounding box center [240, 480] width 50 height 20
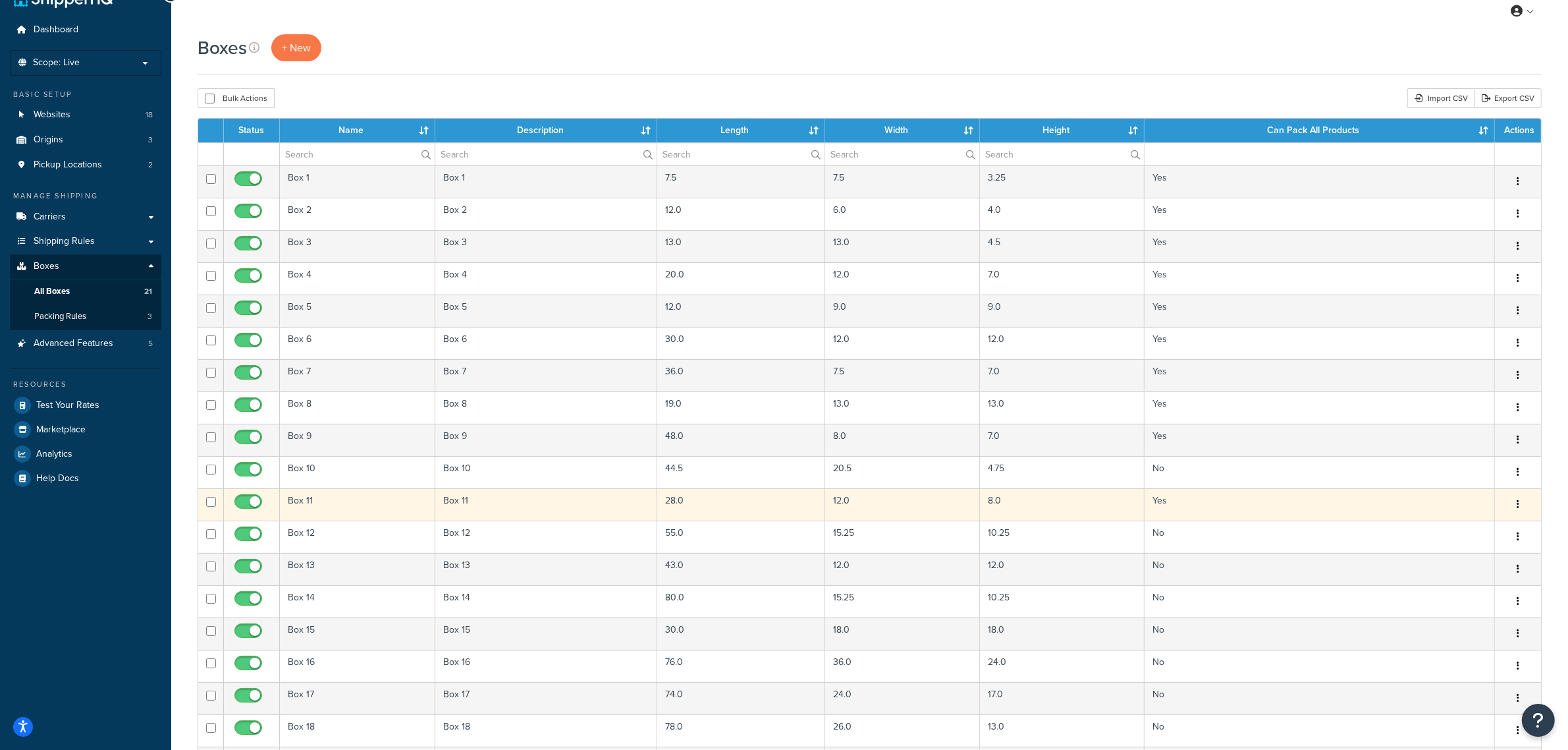
scroll to position [0, 0]
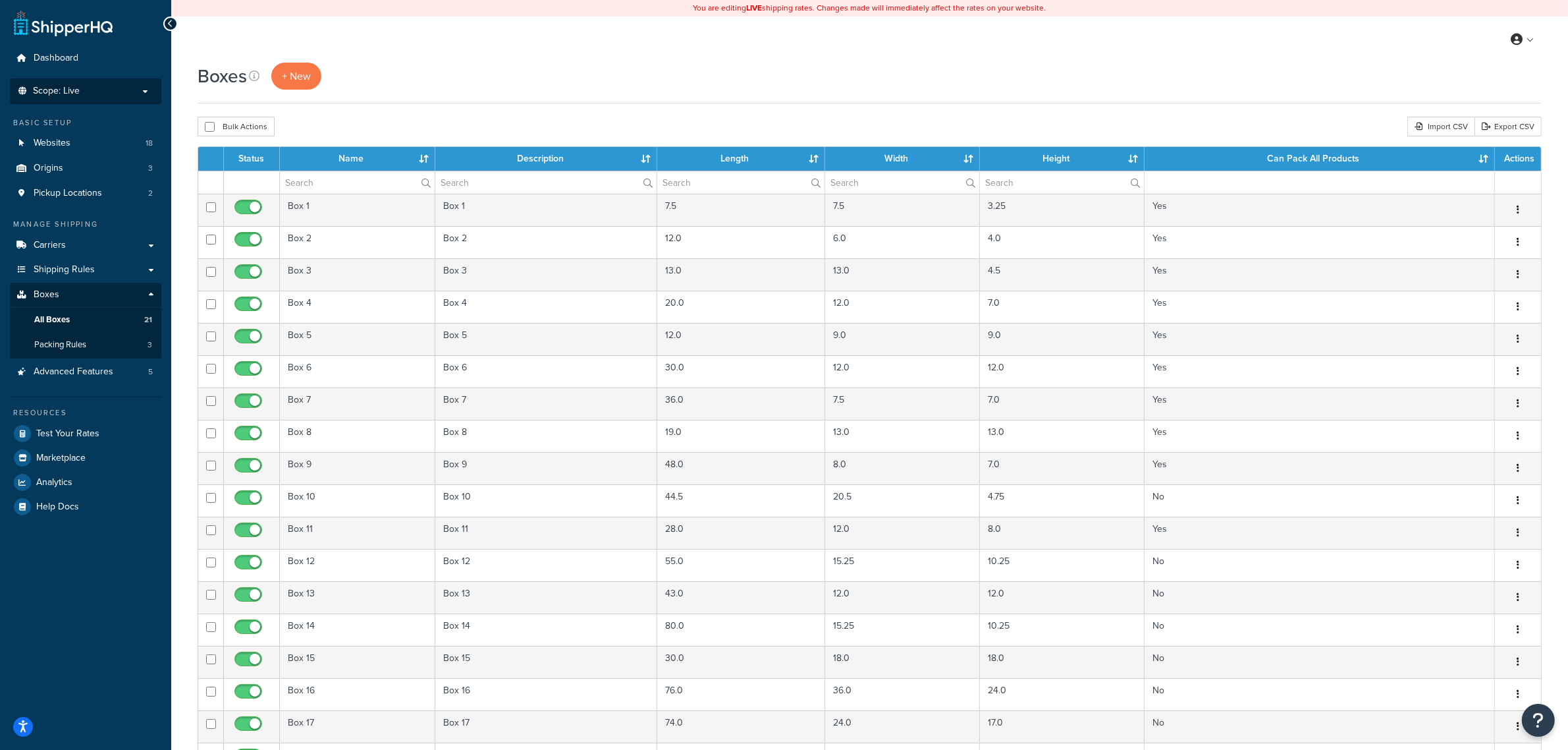
click at [79, 93] on p "Scope: Live" at bounding box center [86, 91] width 140 height 11
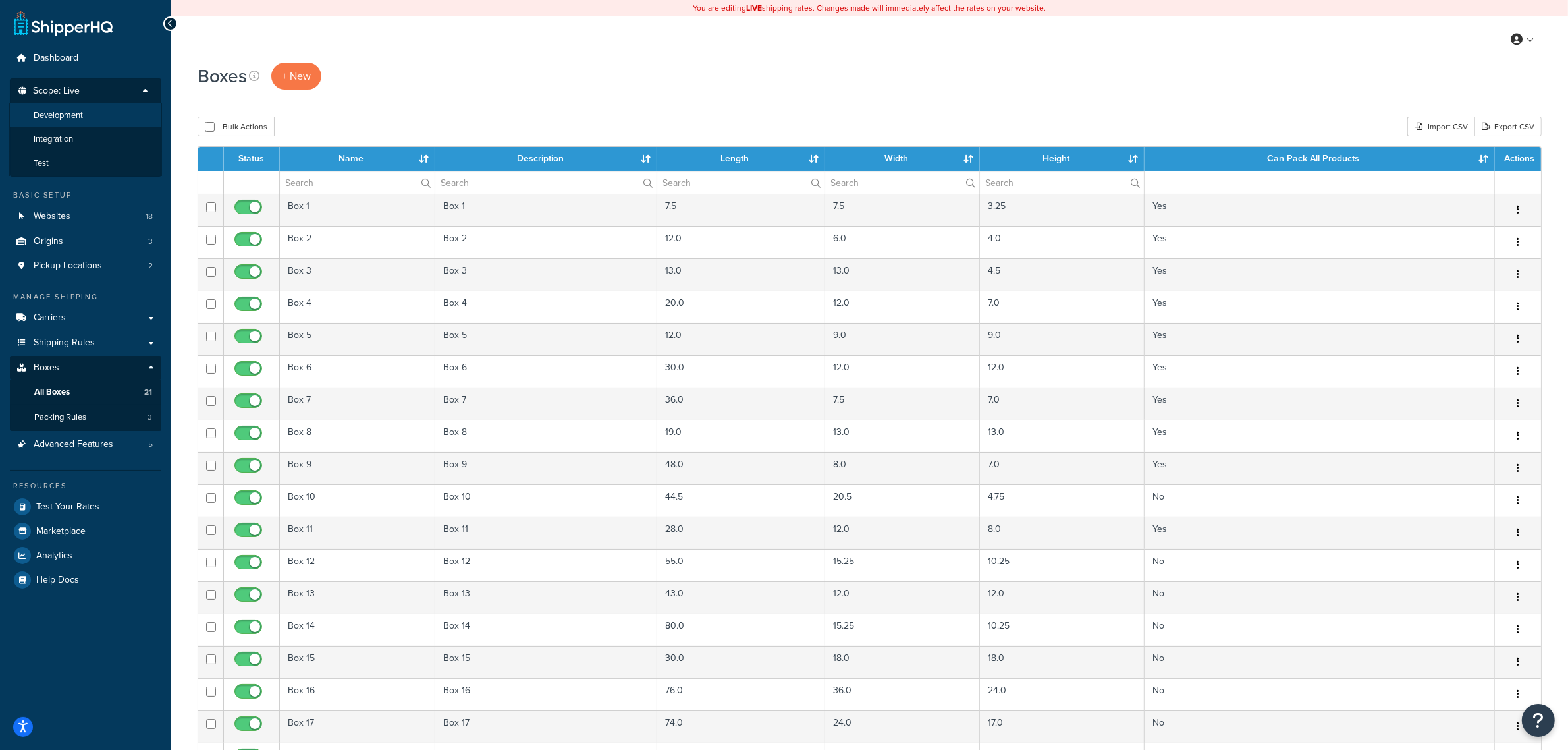
click at [91, 113] on li "Development" at bounding box center [86, 115] width 153 height 24
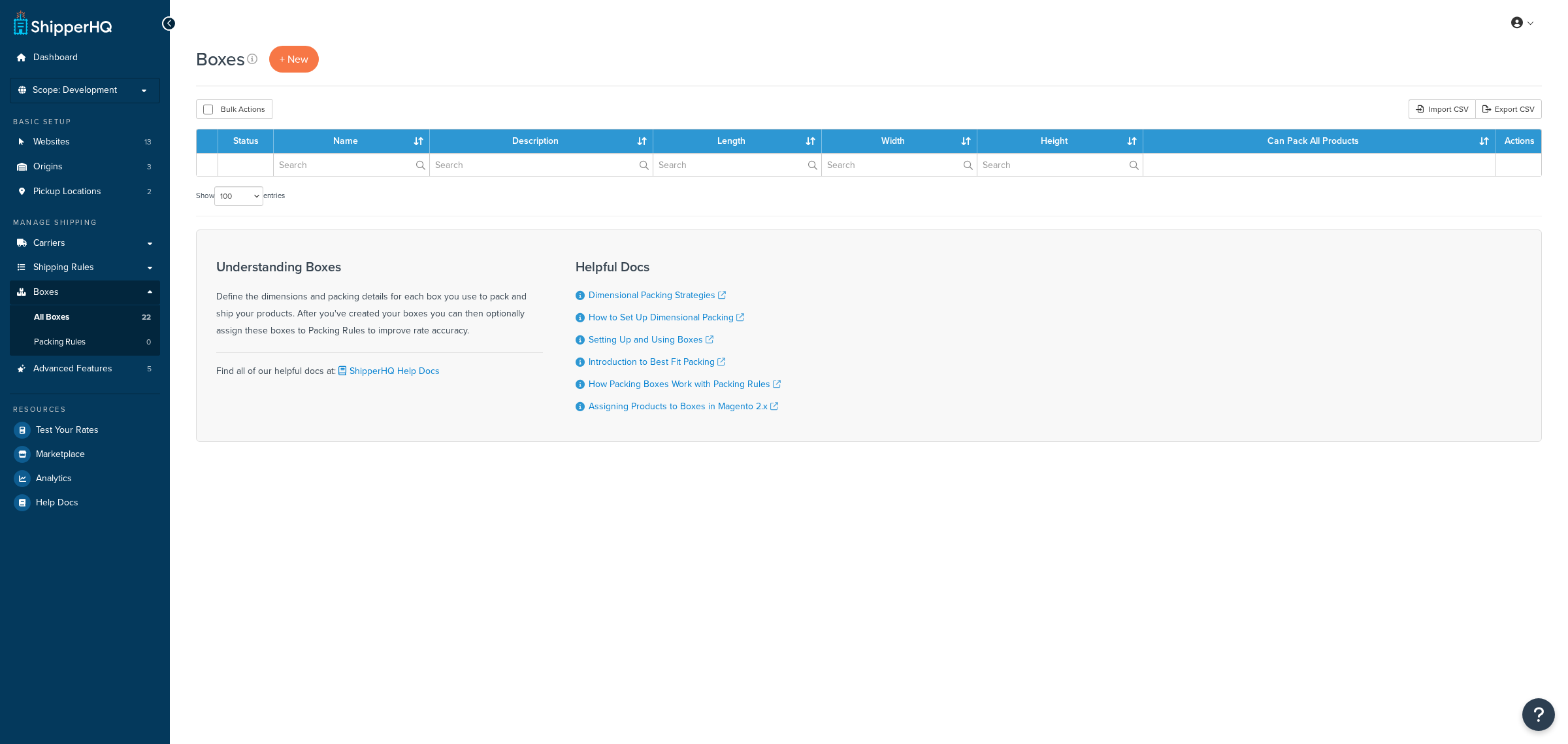
select select "100"
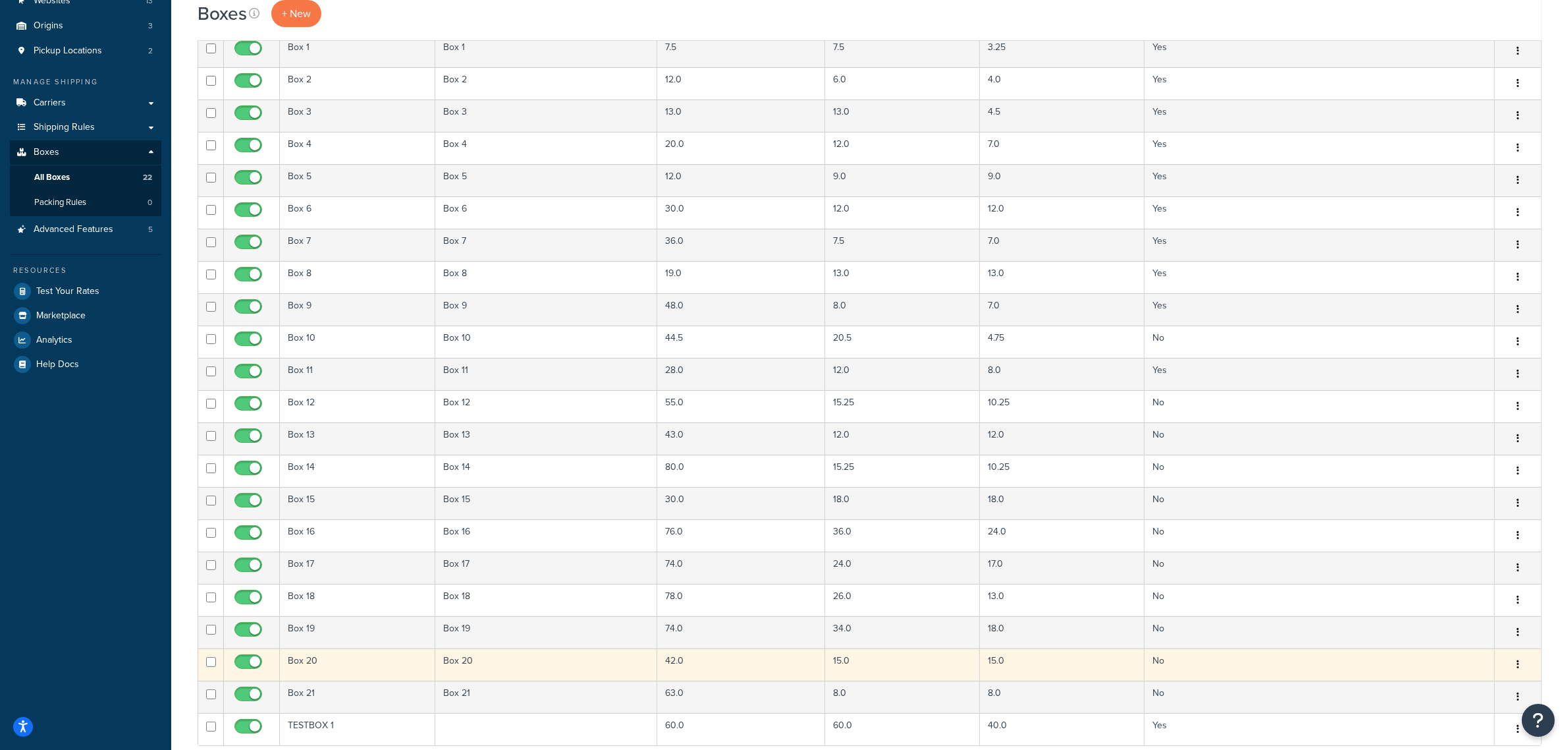
scroll to position [412, 0]
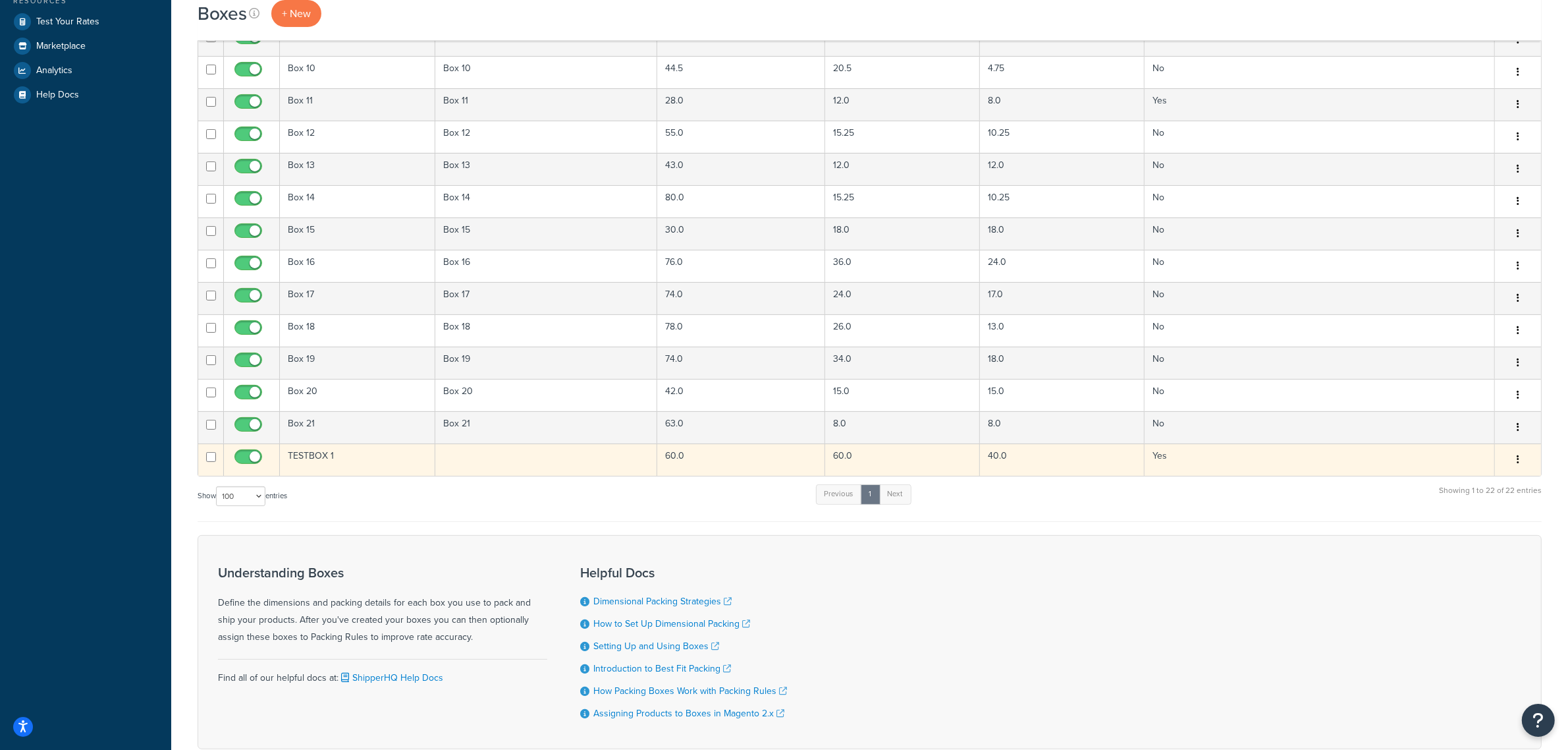
click at [561, 463] on td at bounding box center [546, 460] width 222 height 33
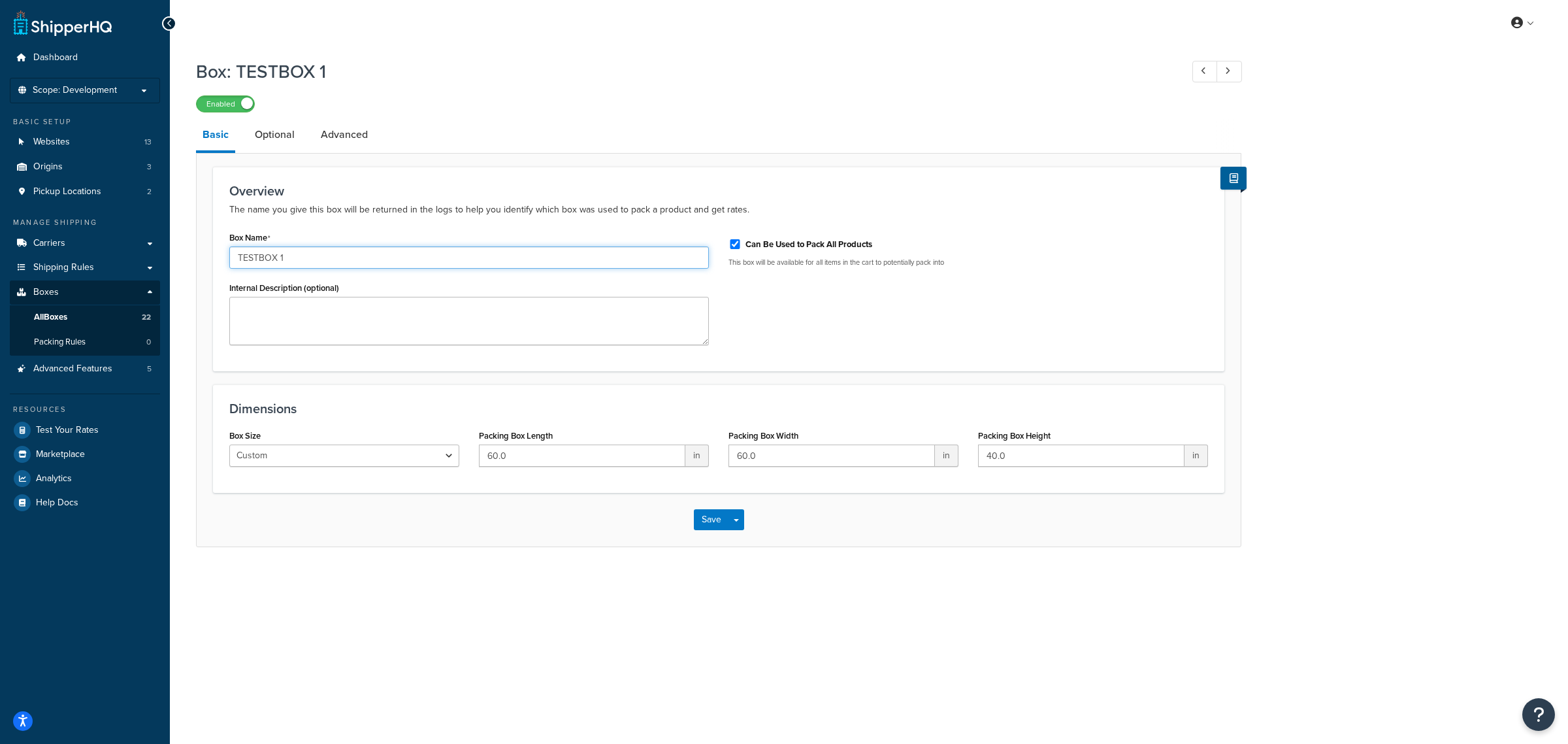
drag, startPoint x: 314, startPoint y: 259, endPoint x: 0, endPoint y: 224, distance: 315.9
click at [0, 224] on div "Dashboard Scope: Development Basic Setup Websites 13 Origins 3 Pickup Locations…" at bounding box center [784, 372] width 1568 height 744
click at [280, 336] on textarea "Internal Description (optional)" at bounding box center [469, 321] width 480 height 49
paste textarea "TESTBOX 1"
type textarea "TESTBOX 1"
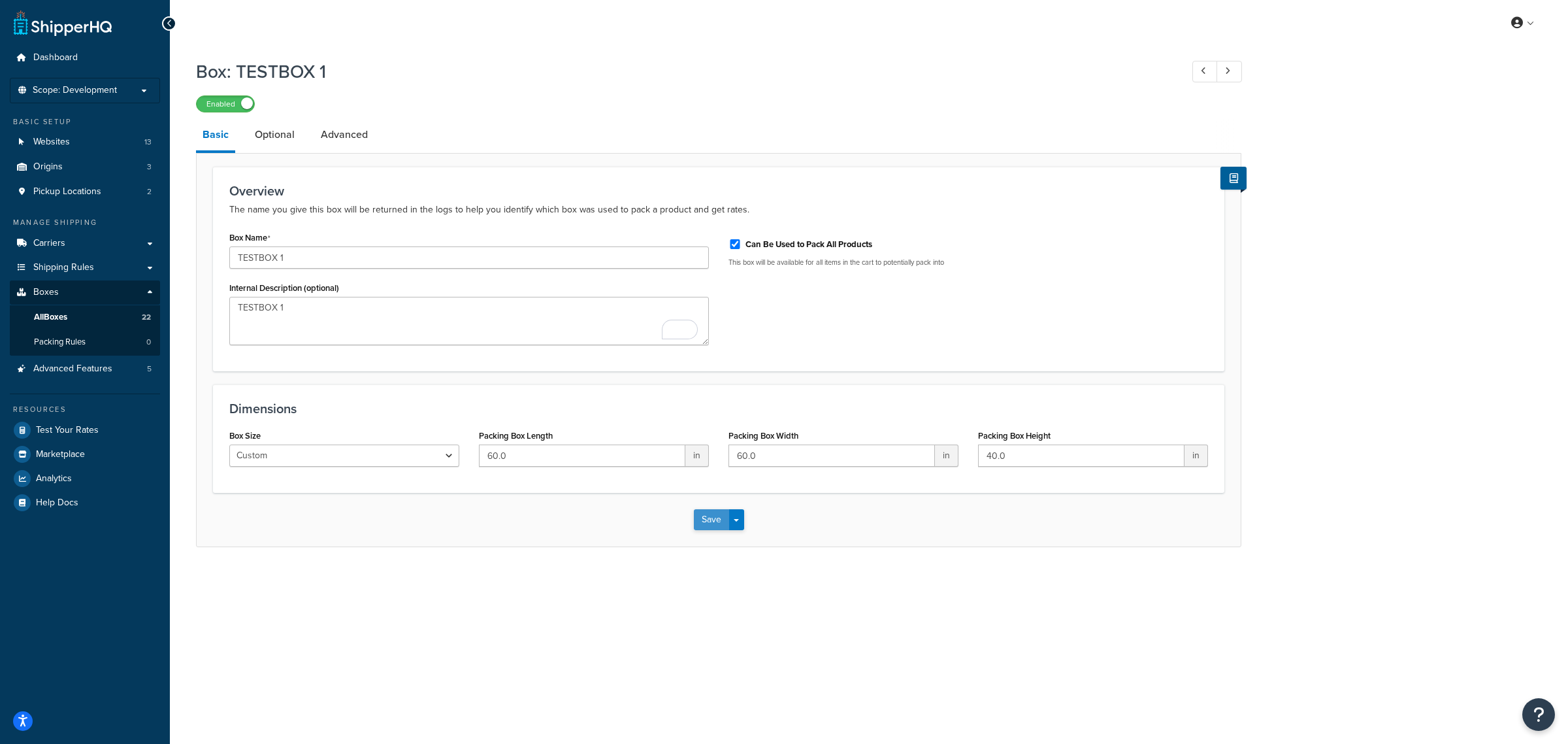
click at [704, 516] on button "Save" at bounding box center [711, 520] width 35 height 21
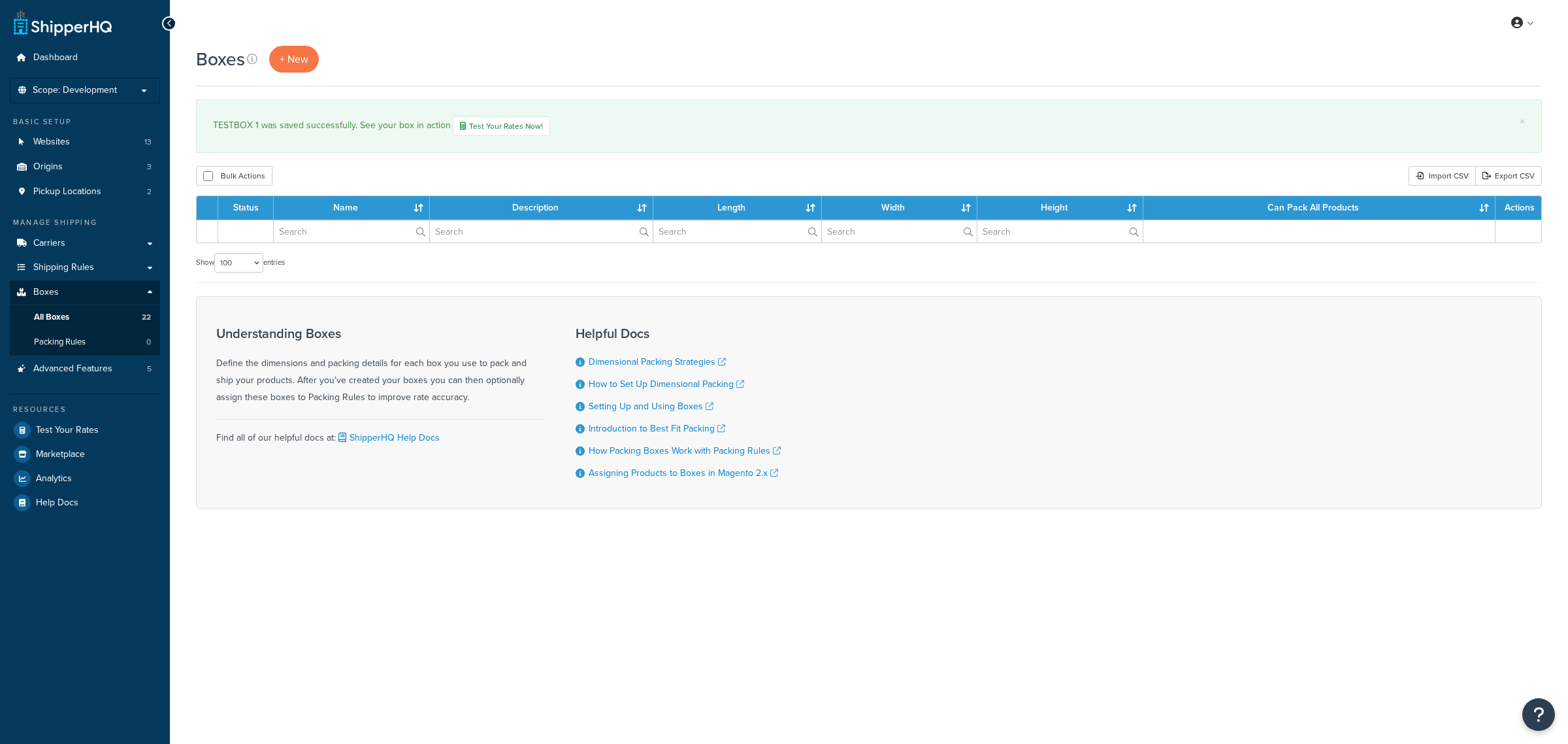
select select "100"
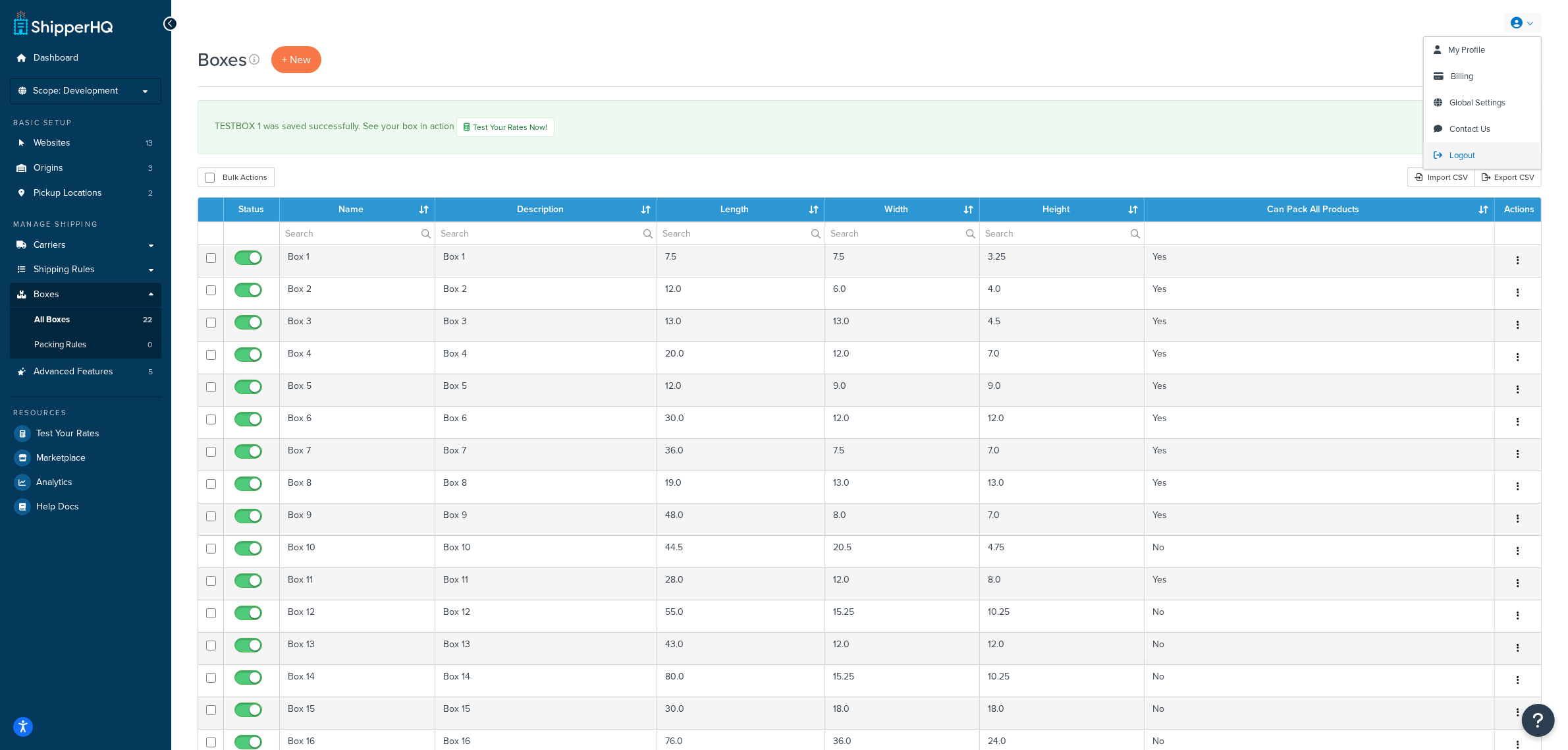
click at [1454, 150] on span "Logout" at bounding box center [1463, 155] width 26 height 12
